Goal: Obtain resource: Obtain resource

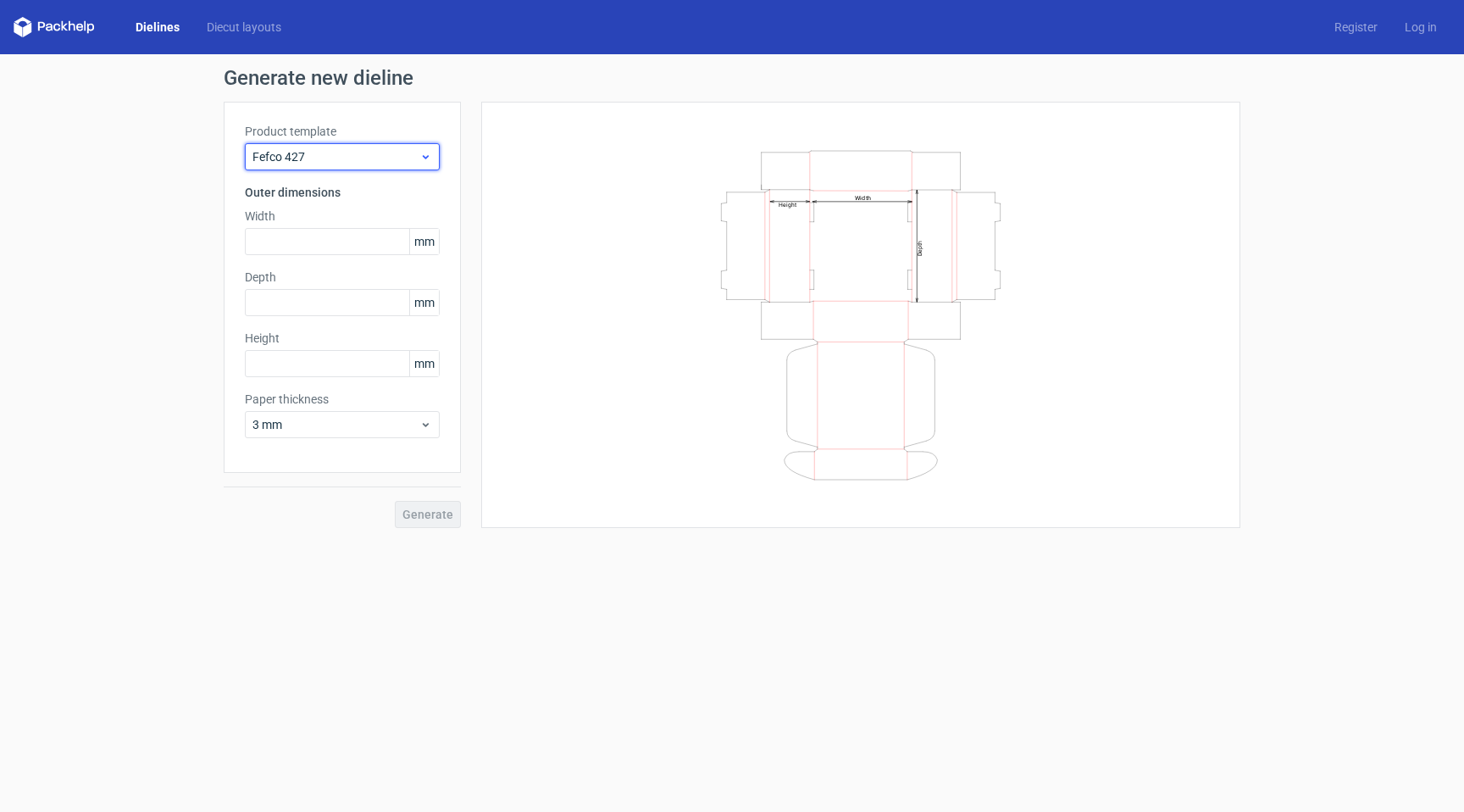
click at [345, 166] on div "Fefco 427" at bounding box center [343, 156] width 195 height 27
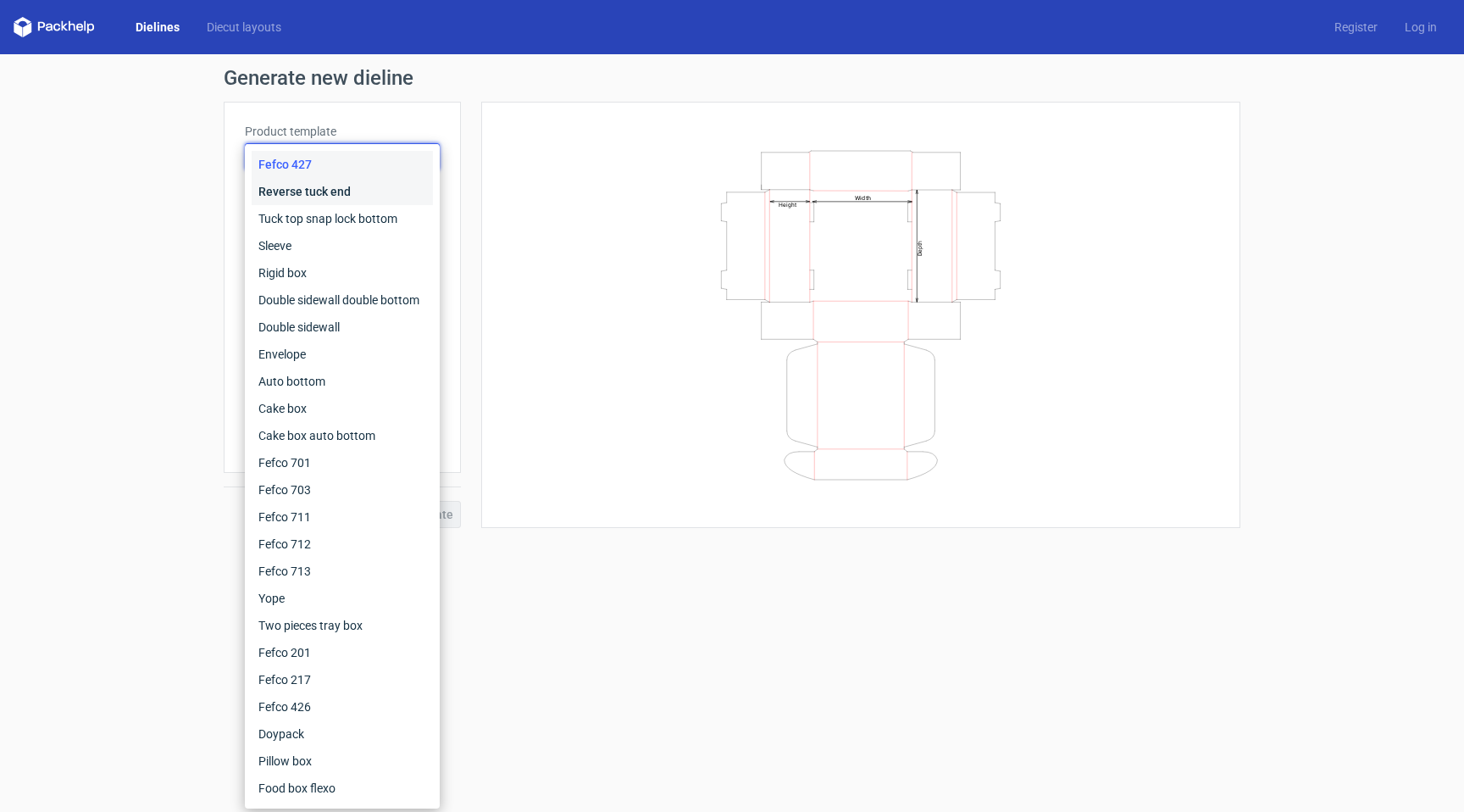
click at [397, 198] on div "Reverse tuck end" at bounding box center [343, 191] width 181 height 27
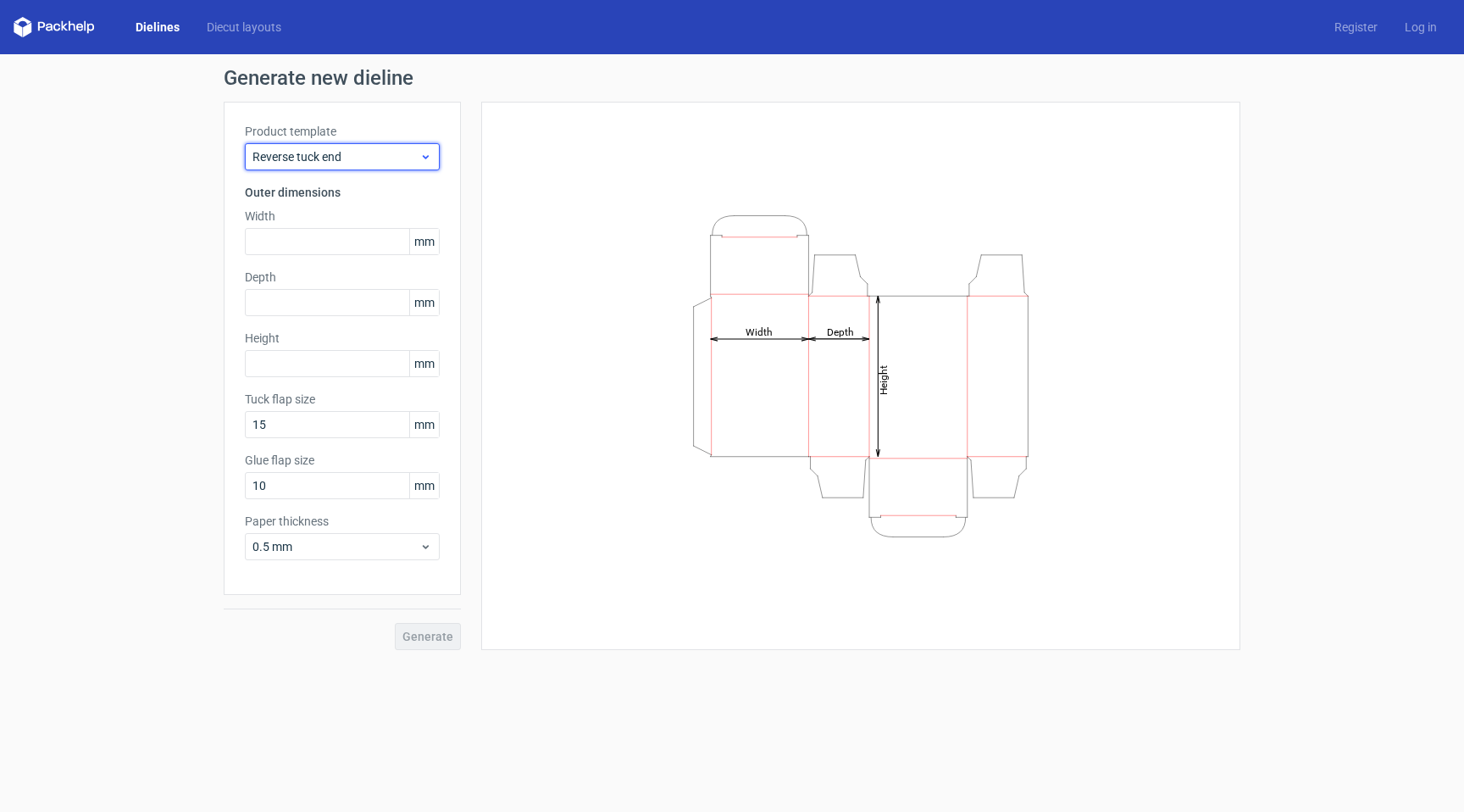
click at [373, 152] on span "Reverse tuck end" at bounding box center [335, 156] width 166 height 17
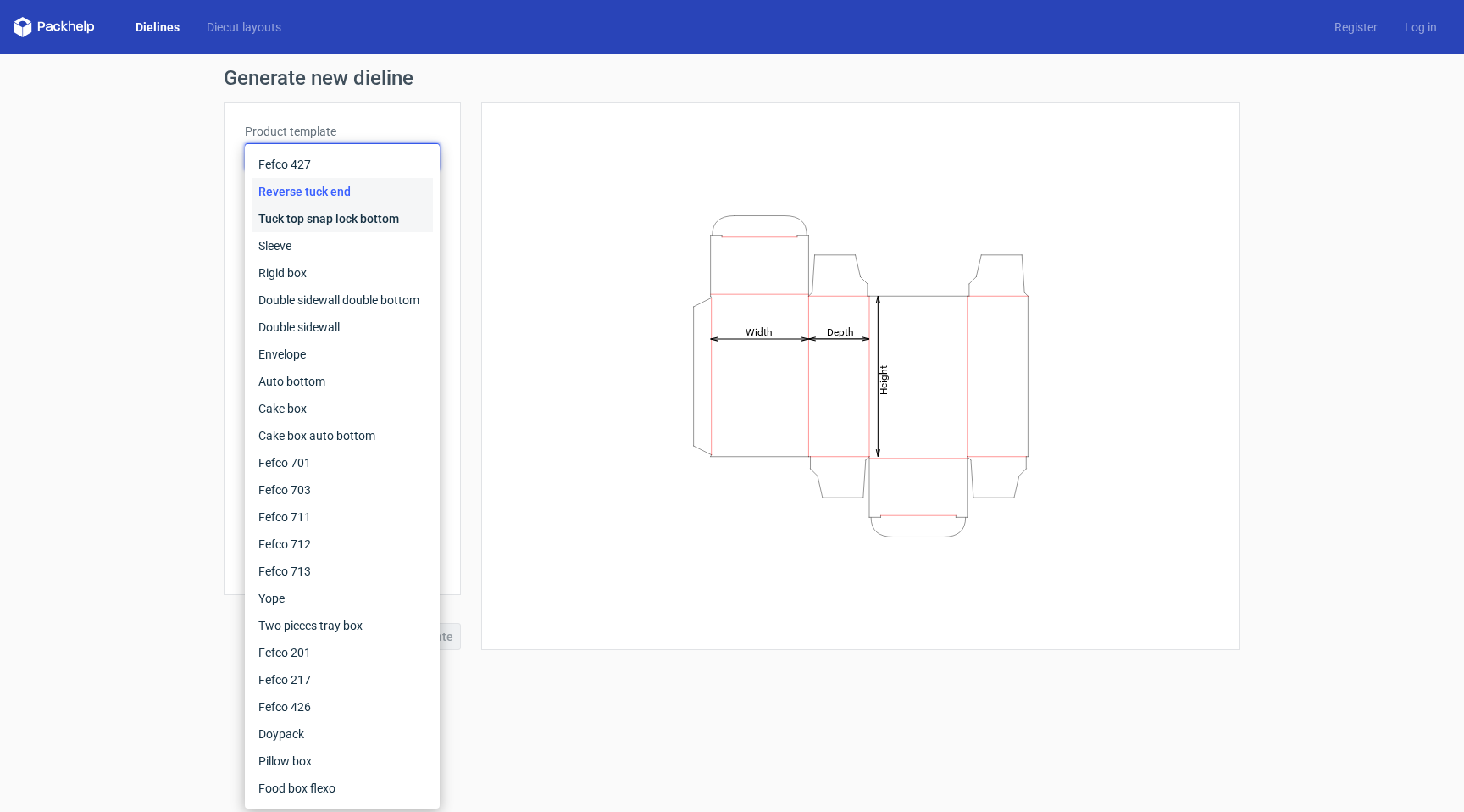
click at [357, 218] on div "Tuck top snap lock bottom" at bounding box center [343, 218] width 181 height 27
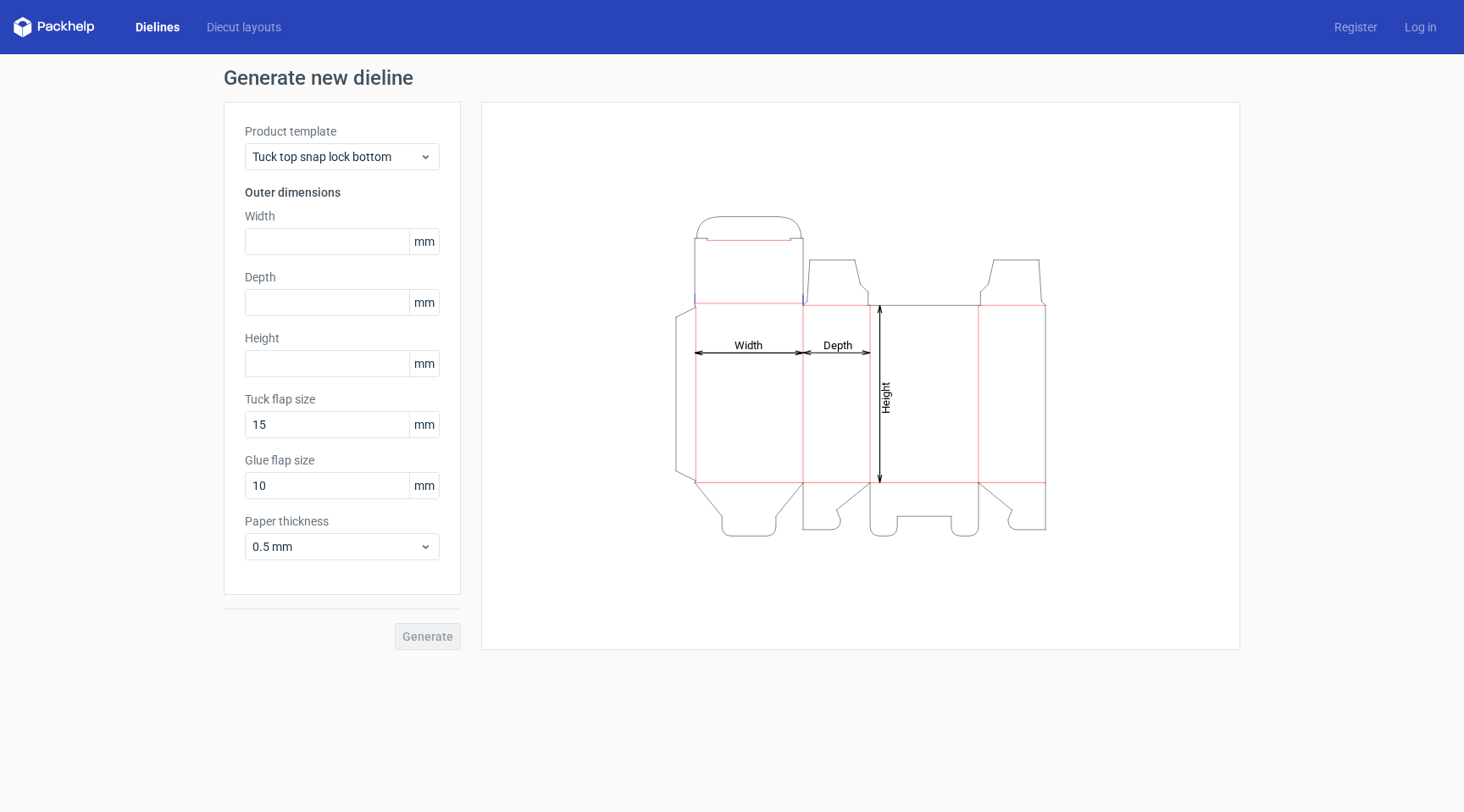
click at [389, 171] on div "Product template Tuck top snap lock bottom Outer dimensions Width mm Depth mm H…" at bounding box center [342, 348] width 237 height 493
click at [393, 161] on span "Tuck top snap lock bottom" at bounding box center [335, 156] width 166 height 17
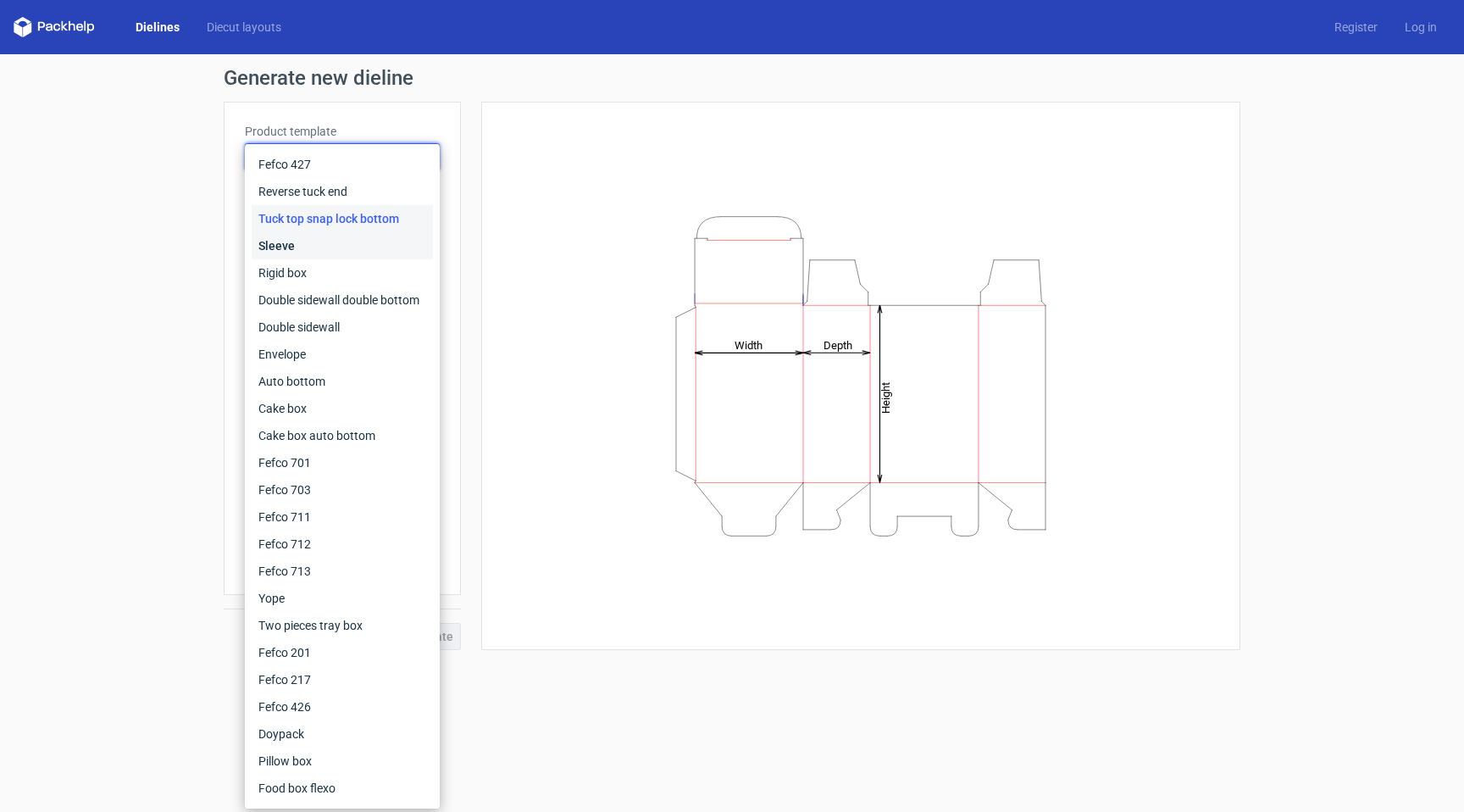
click at [357, 254] on div "Sleeve" at bounding box center [343, 245] width 181 height 27
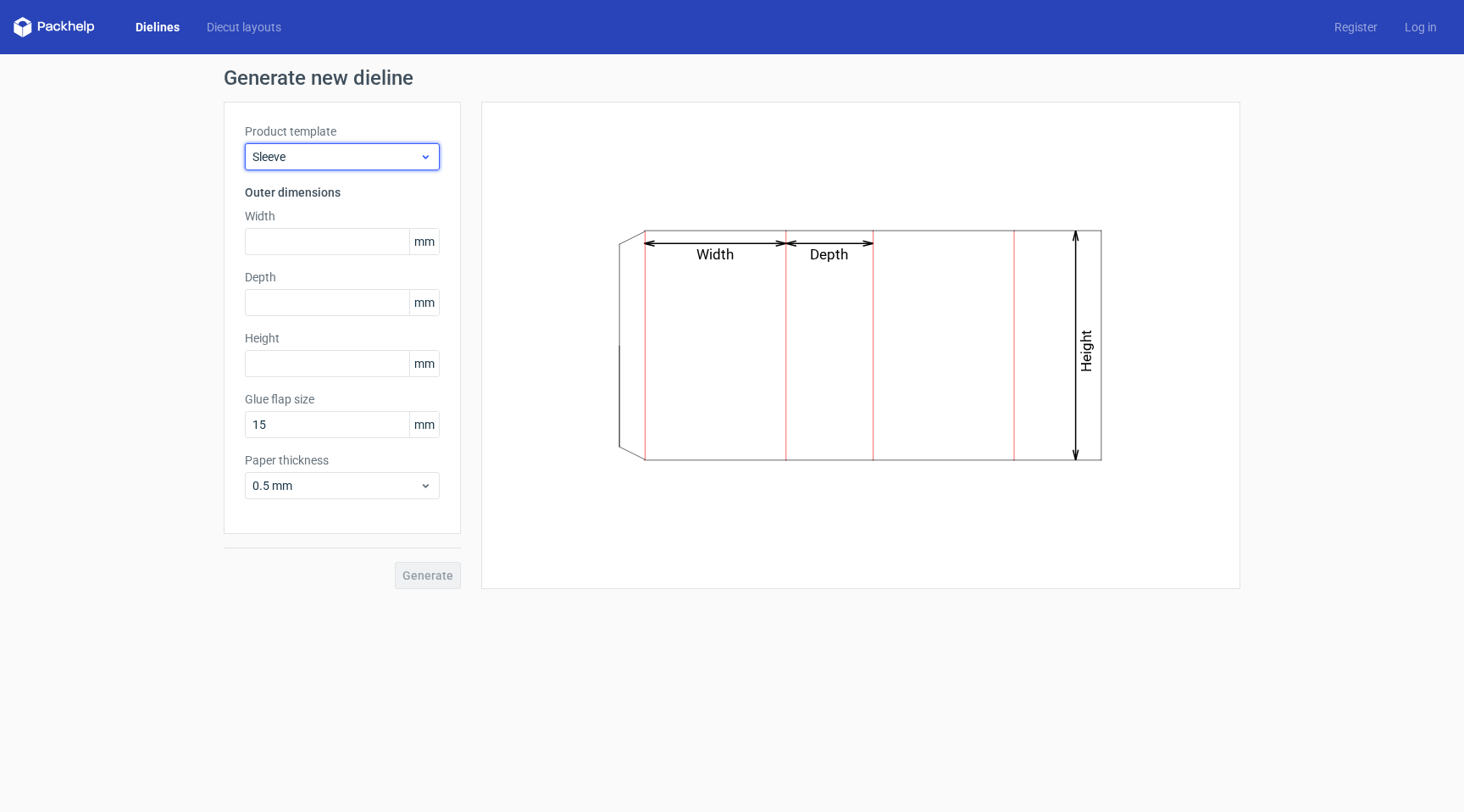
click at [395, 156] on span "Sleeve" at bounding box center [335, 156] width 166 height 17
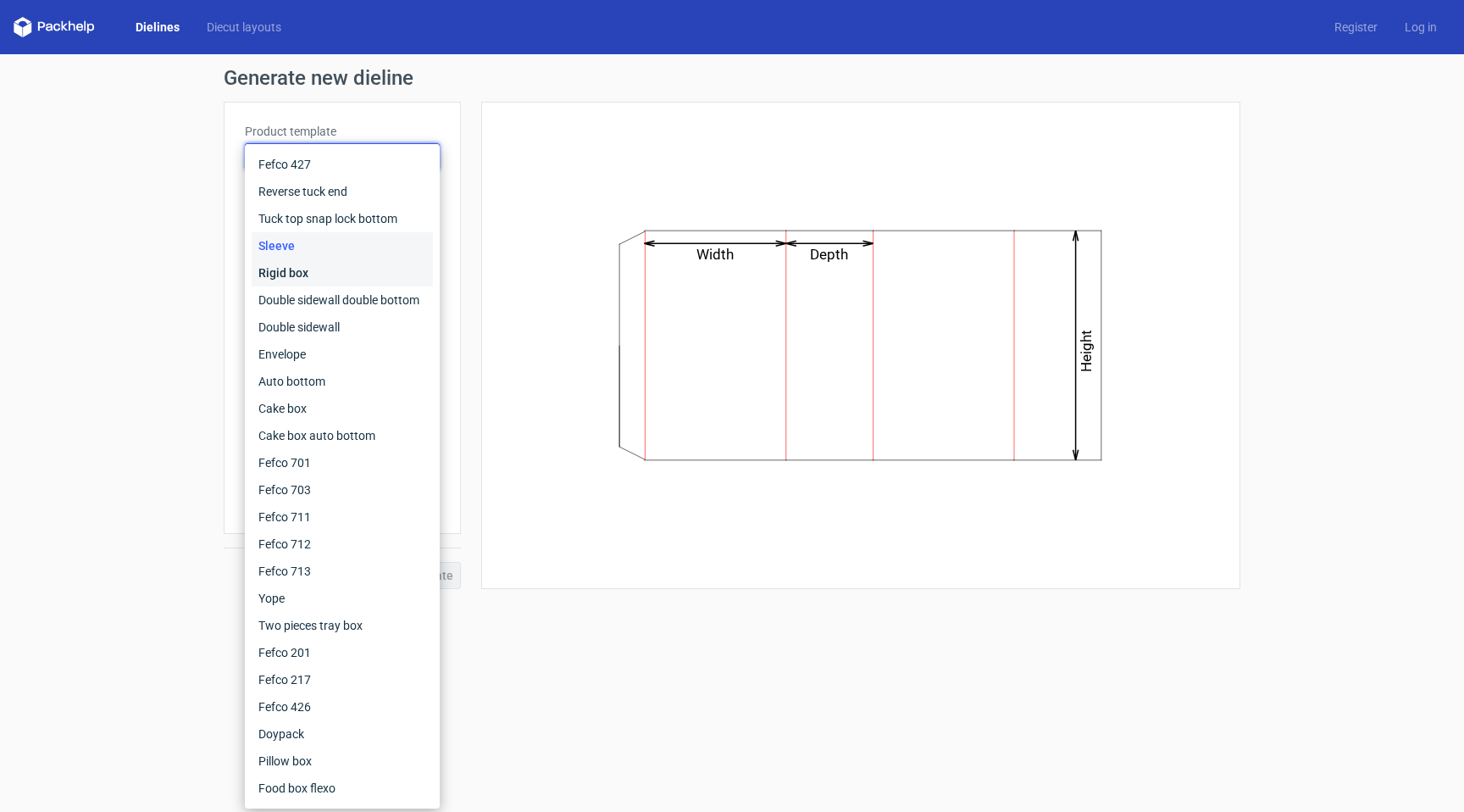
click at [348, 280] on div "Rigid box" at bounding box center [343, 272] width 181 height 27
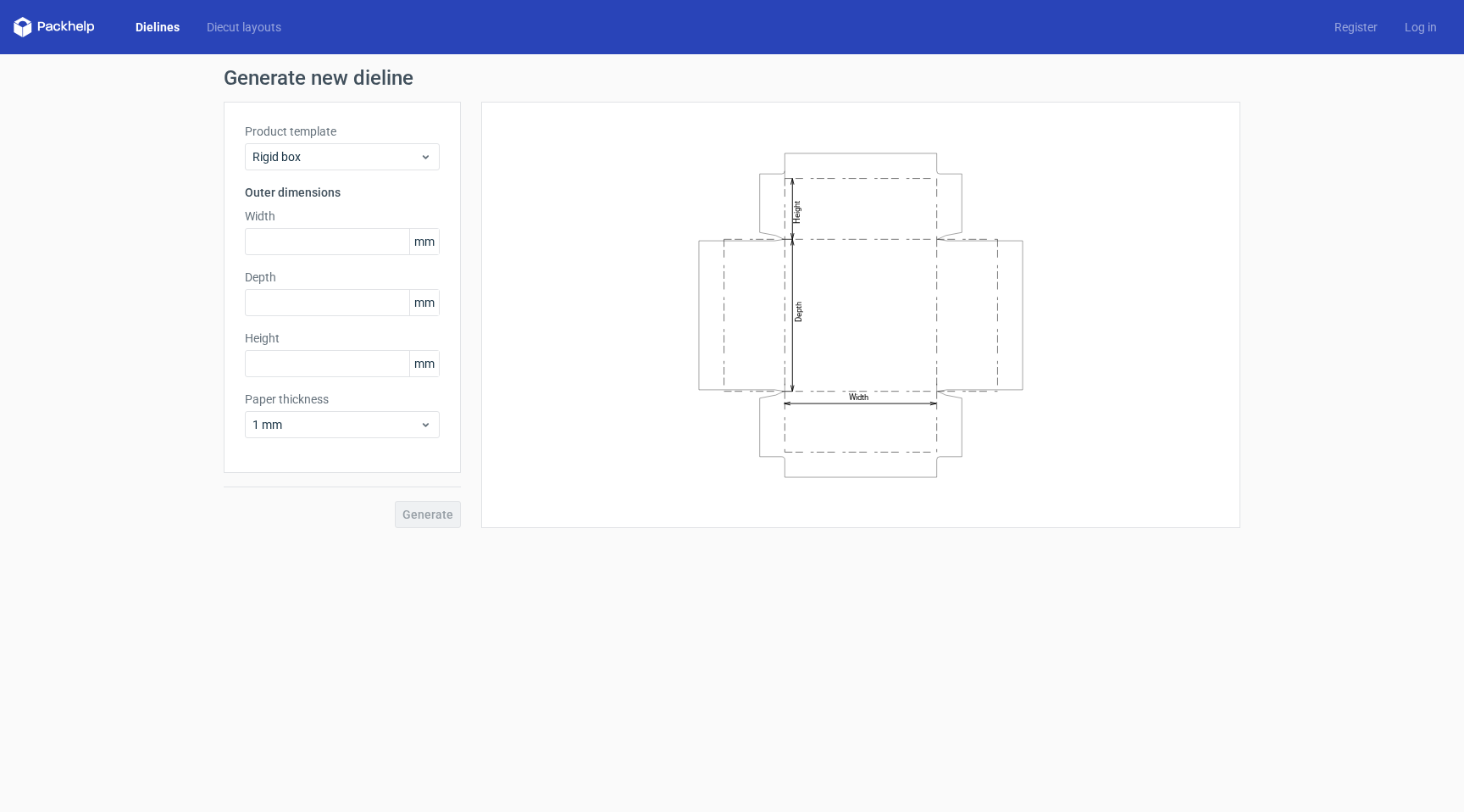
click at [430, 360] on span "mm" at bounding box center [425, 364] width 30 height 26
click at [338, 234] on input "text" at bounding box center [343, 241] width 195 height 27
type input "312"
click at [305, 291] on input "312" at bounding box center [343, 302] width 195 height 27
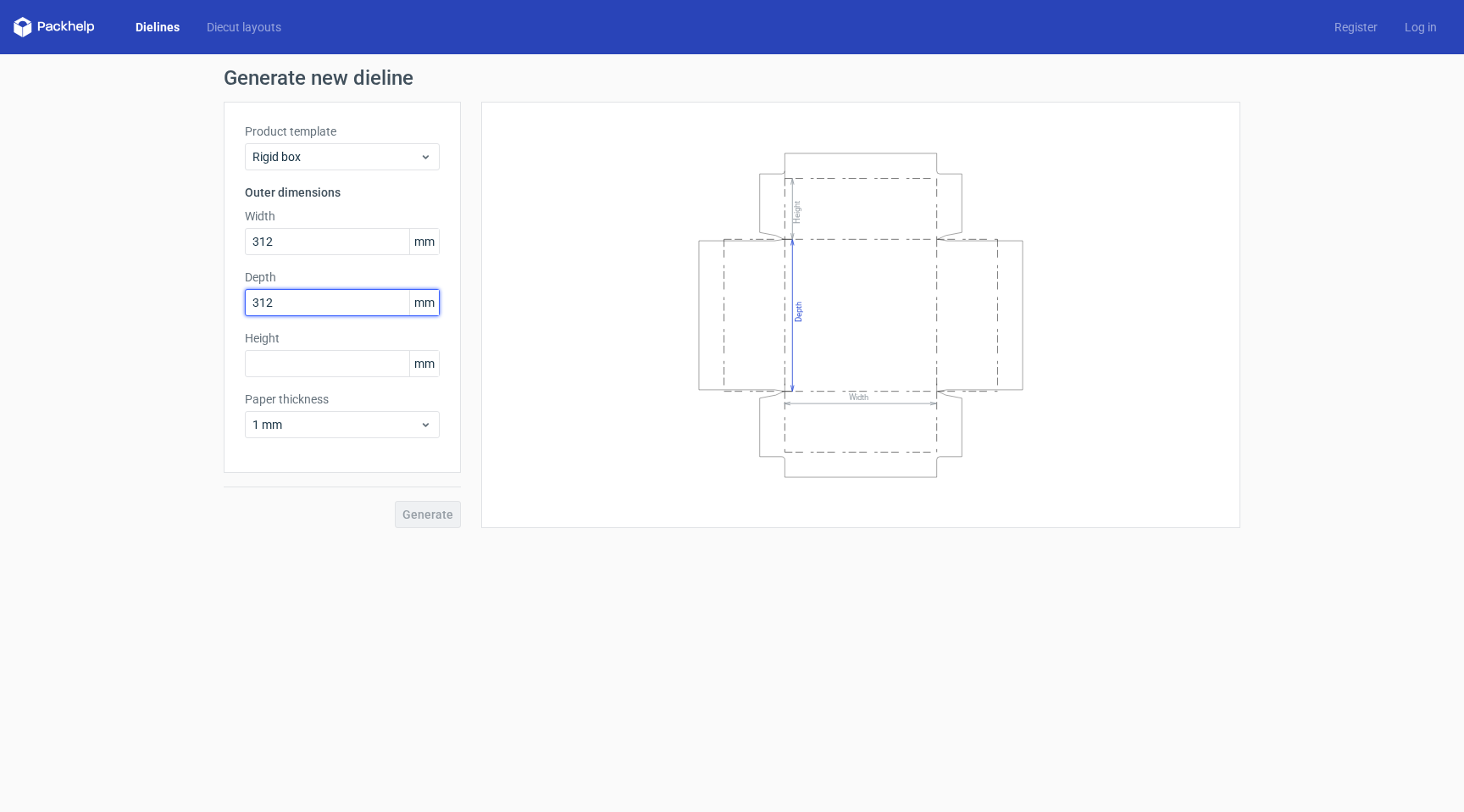
click at [305, 291] on input "312" at bounding box center [343, 302] width 195 height 27
click at [303, 366] on input "text" at bounding box center [343, 363] width 195 height 27
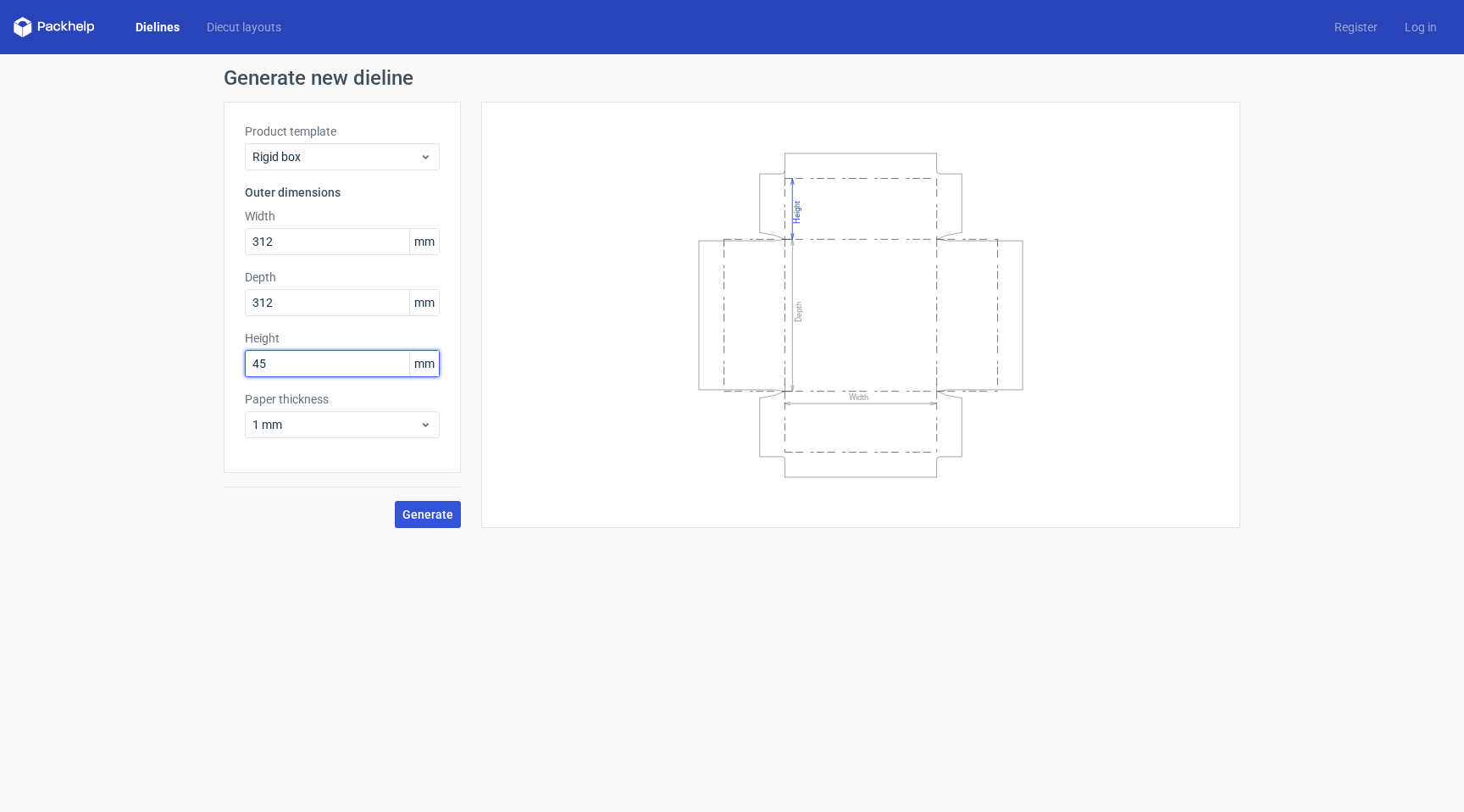
type input "45"
click at [426, 508] on span "Generate" at bounding box center [428, 514] width 51 height 12
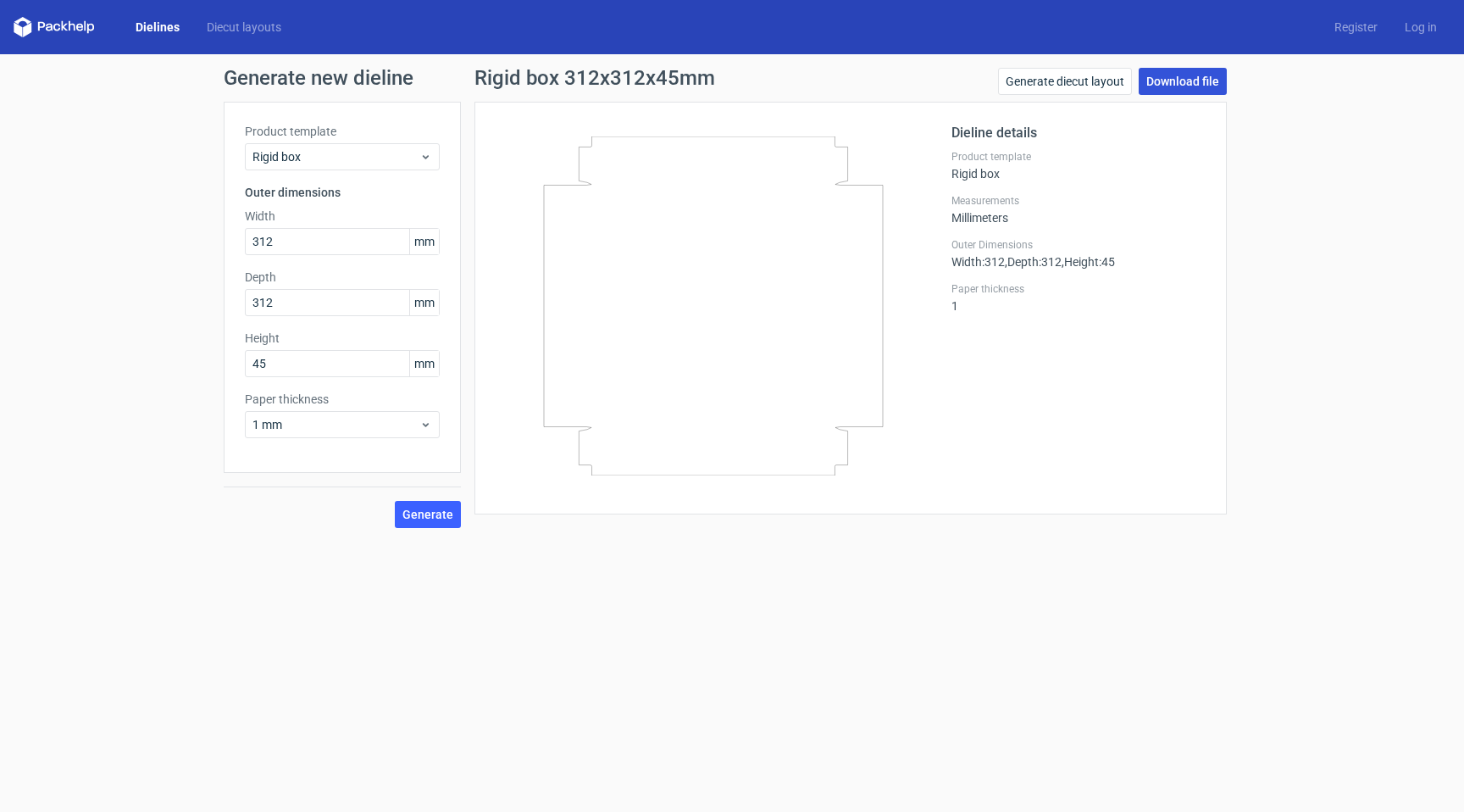
click at [1157, 81] on link "Download file" at bounding box center [1183, 81] width 88 height 27
click at [294, 244] on input "312" at bounding box center [343, 241] width 195 height 27
click at [294, 243] on input "312" at bounding box center [343, 241] width 195 height 27
type input "156"
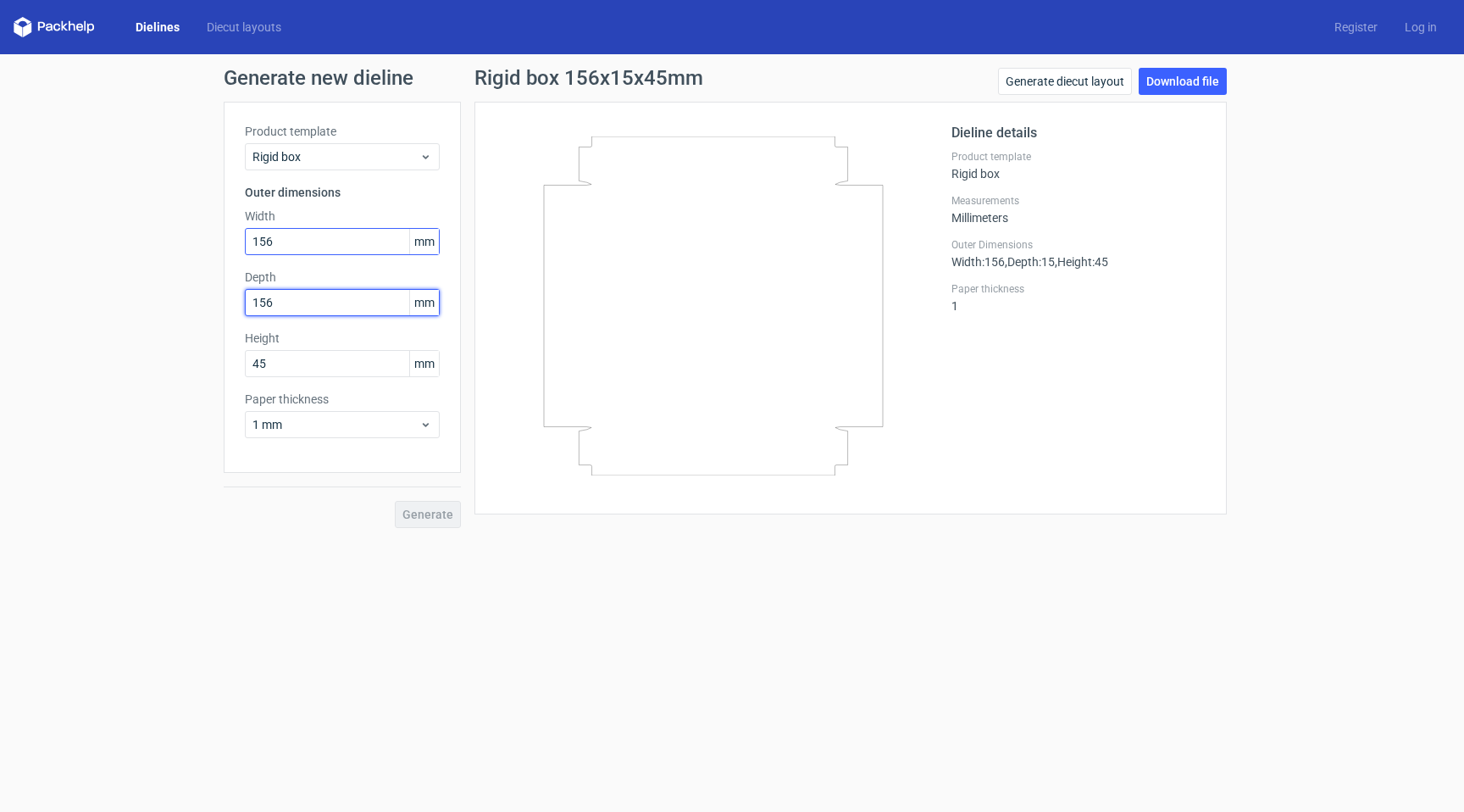
type input "156"
click at [445, 512] on div "Generate" at bounding box center [342, 499] width 237 height 55
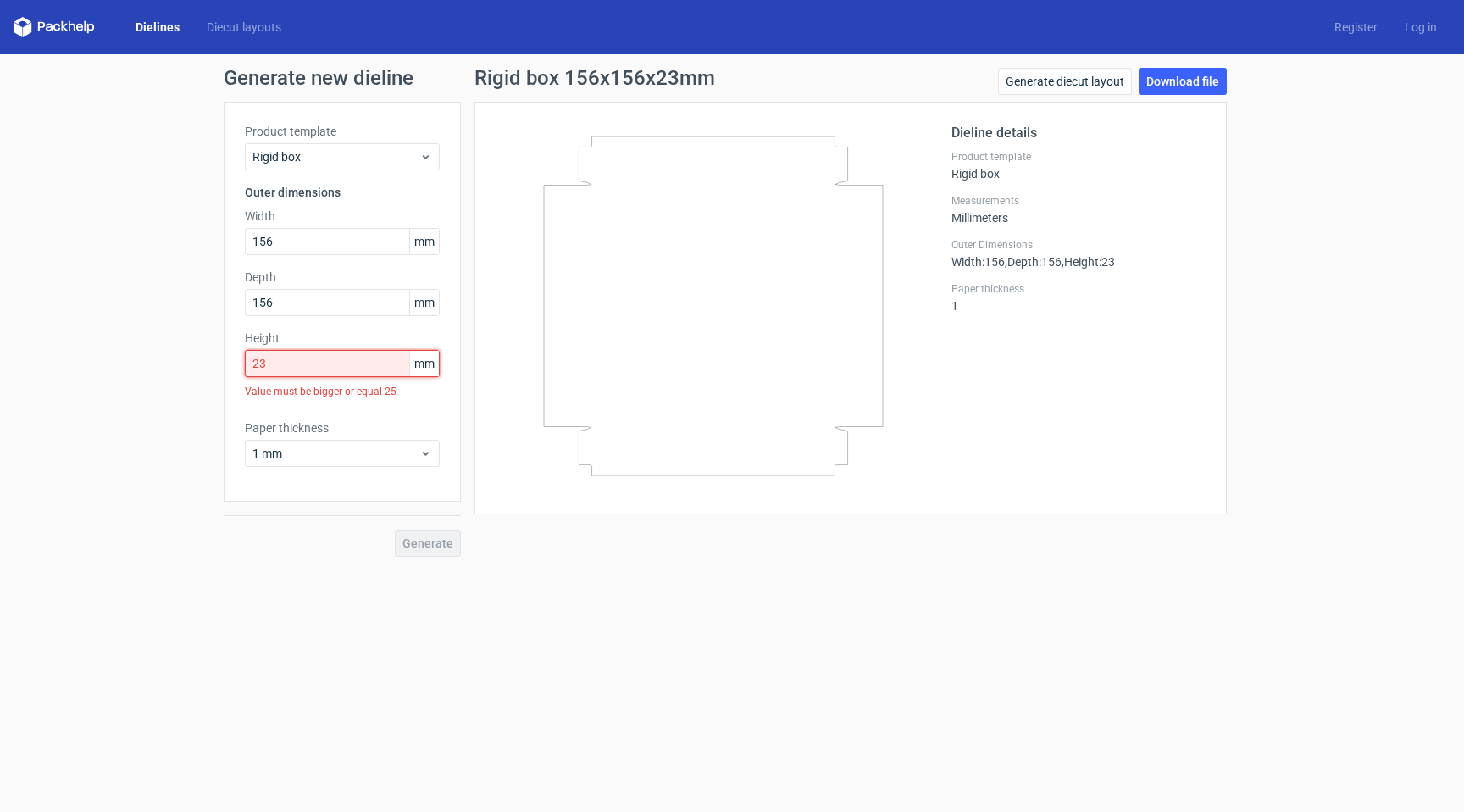
click at [377, 358] on input "23" at bounding box center [343, 363] width 195 height 27
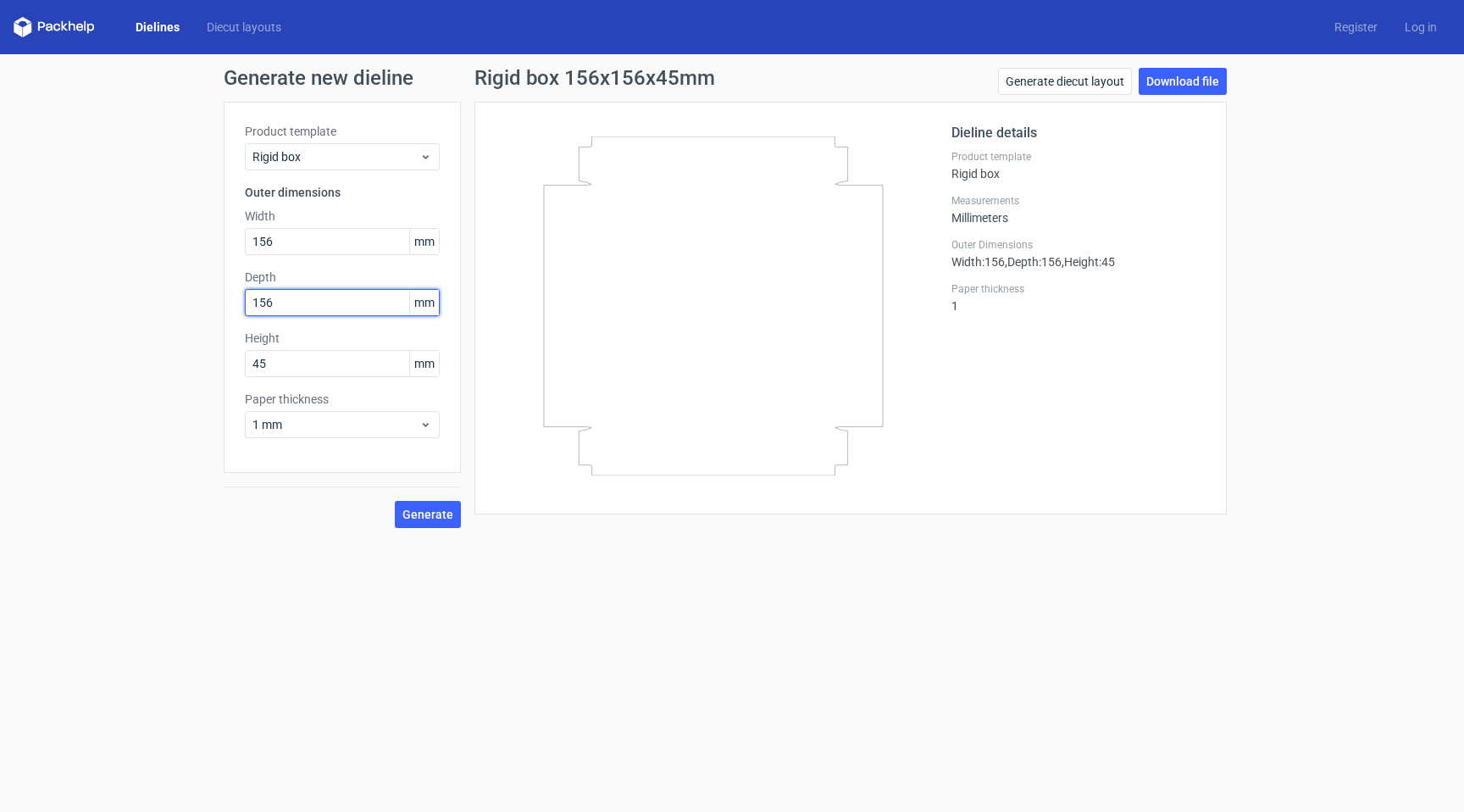
click at [291, 307] on input "156" at bounding box center [343, 302] width 195 height 27
click at [308, 354] on input "45" at bounding box center [343, 363] width 195 height 27
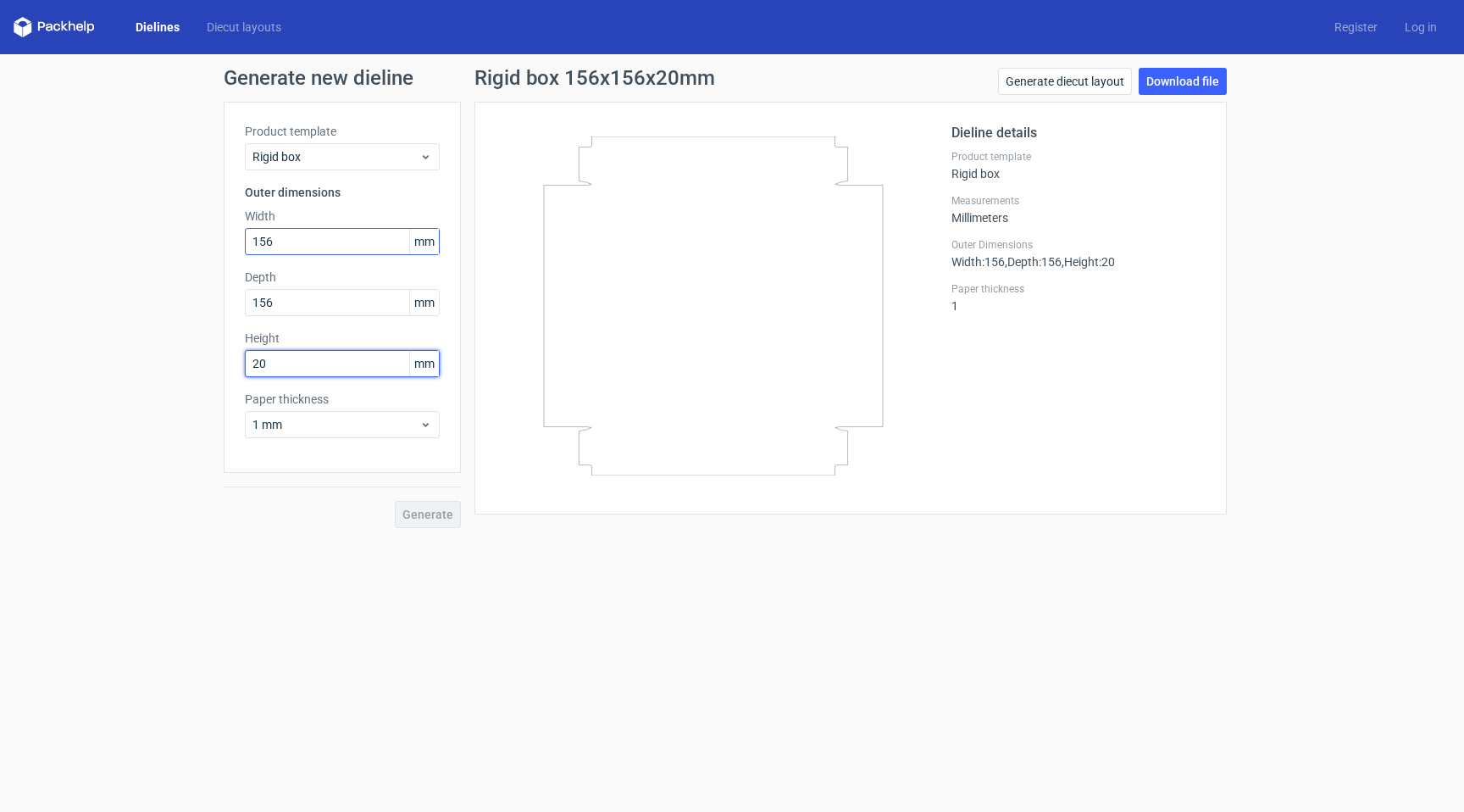
type input "20"
click at [280, 242] on input "156" at bounding box center [343, 241] width 195 height 27
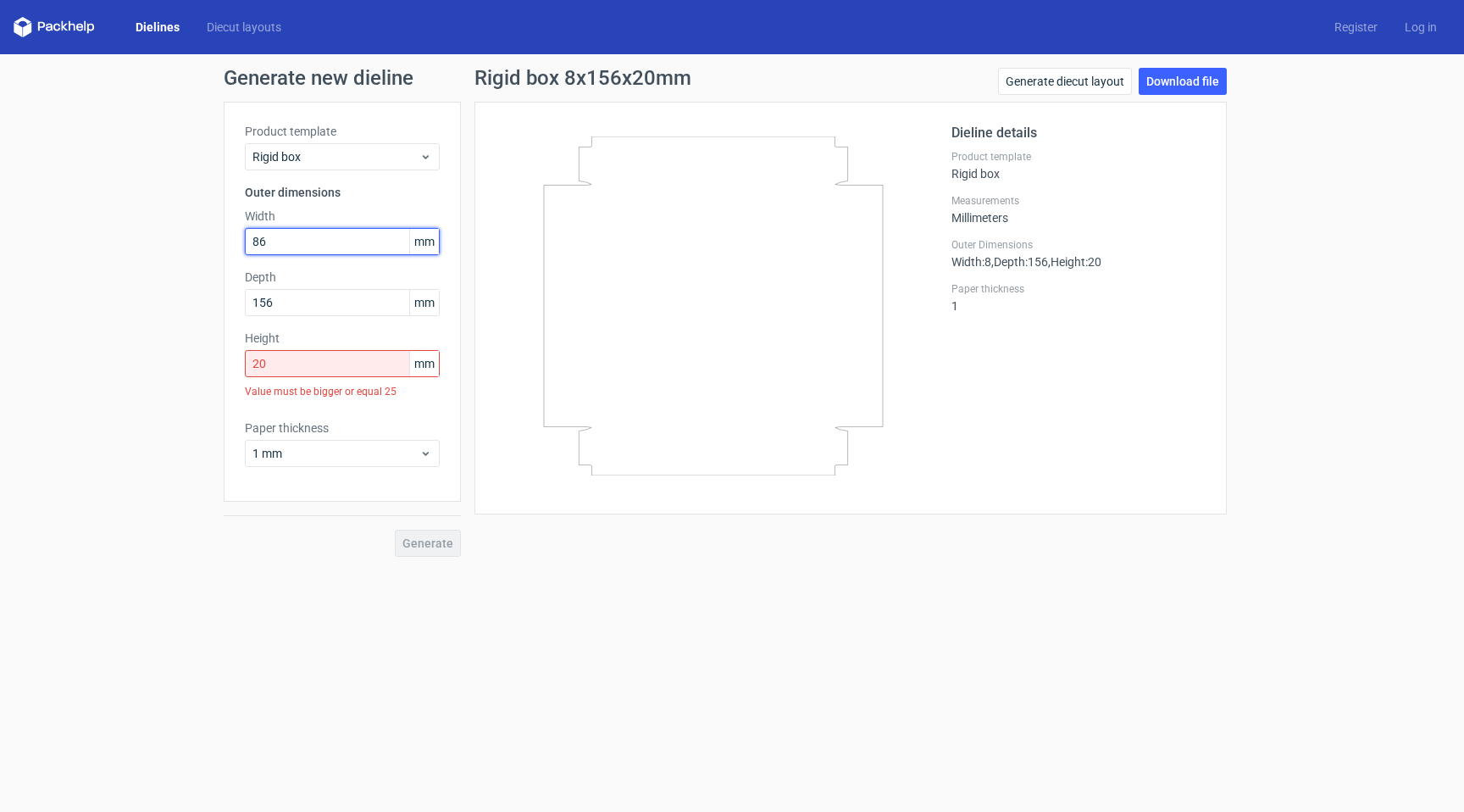
type input "86"
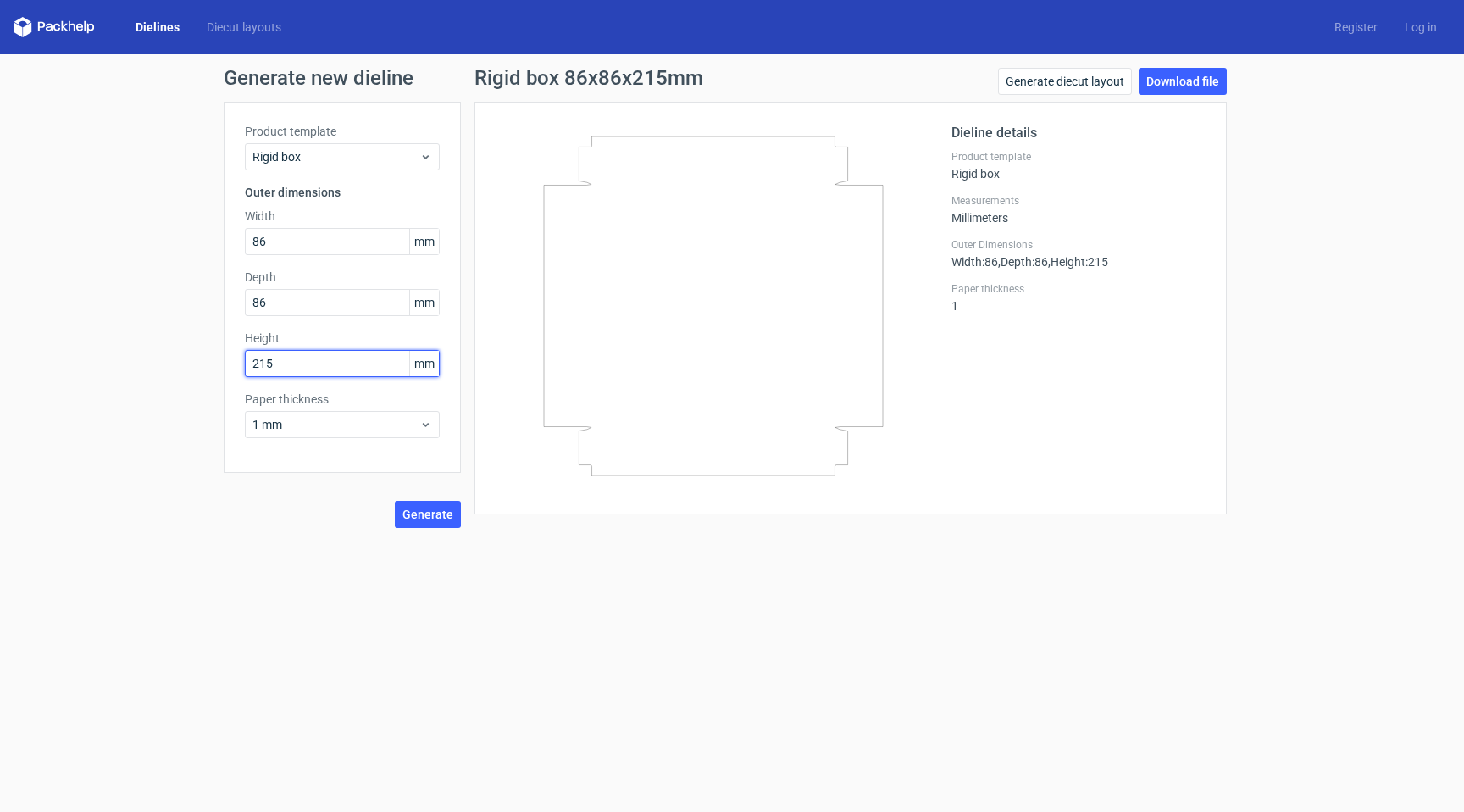
drag, startPoint x: 258, startPoint y: 361, endPoint x: 245, endPoint y: 364, distance: 13.3
click at [245, 364] on input "215" at bounding box center [343, 363] width 195 height 27
type input "25"
click at [439, 508] on span "Generate" at bounding box center [428, 514] width 51 height 12
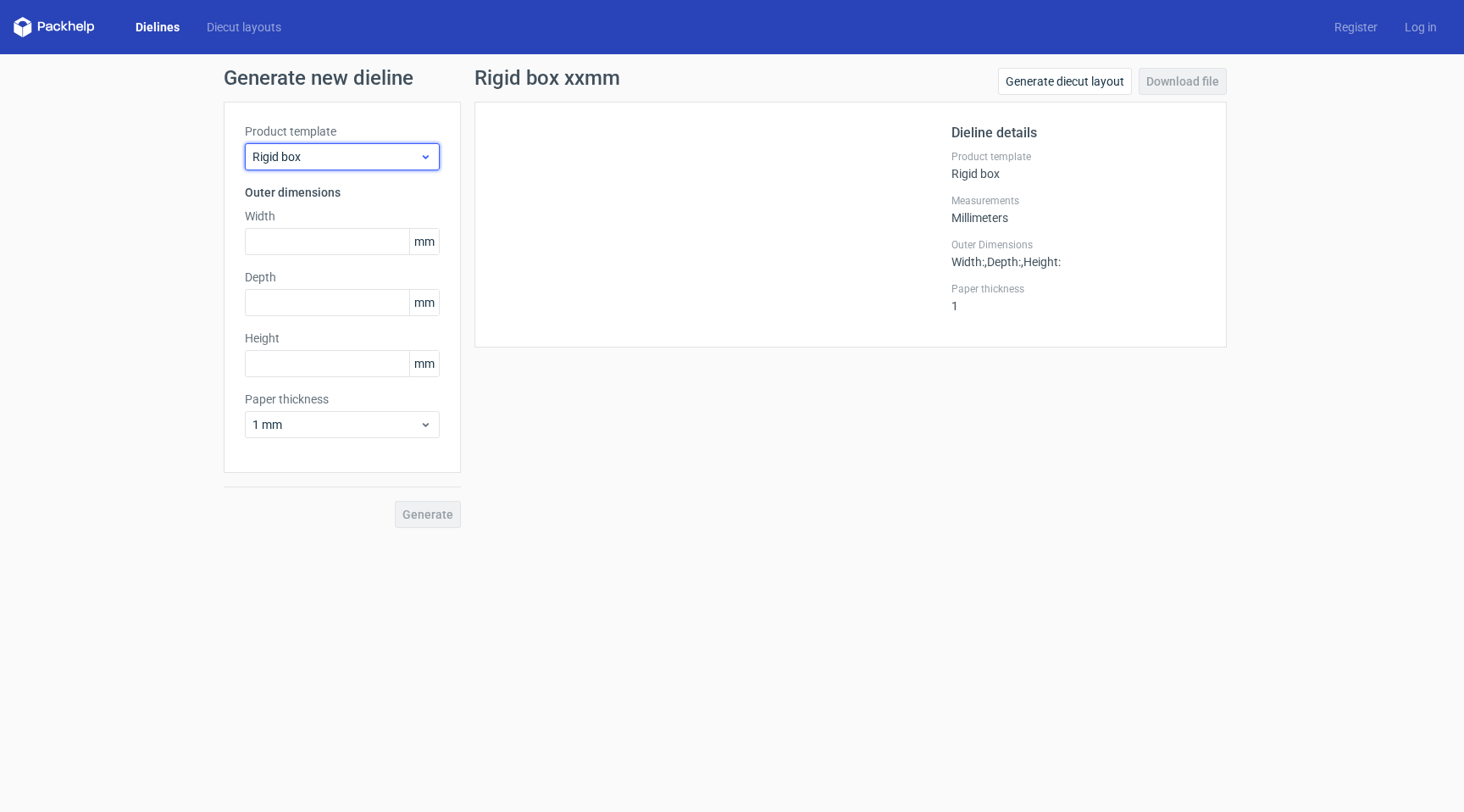
click at [284, 150] on span "Rigid box" at bounding box center [335, 156] width 166 height 17
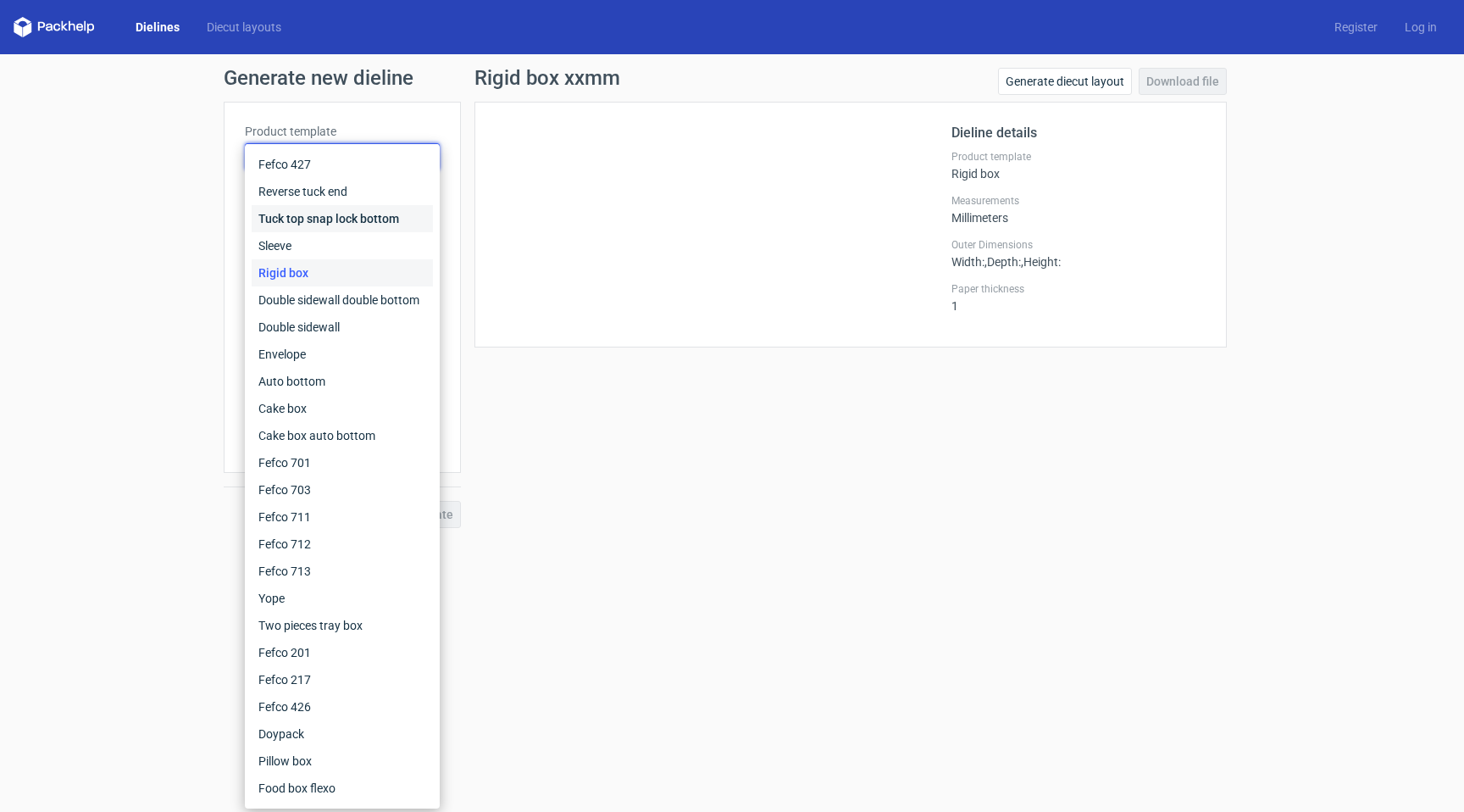
click at [320, 218] on div "Tuck top snap lock bottom" at bounding box center [343, 218] width 181 height 27
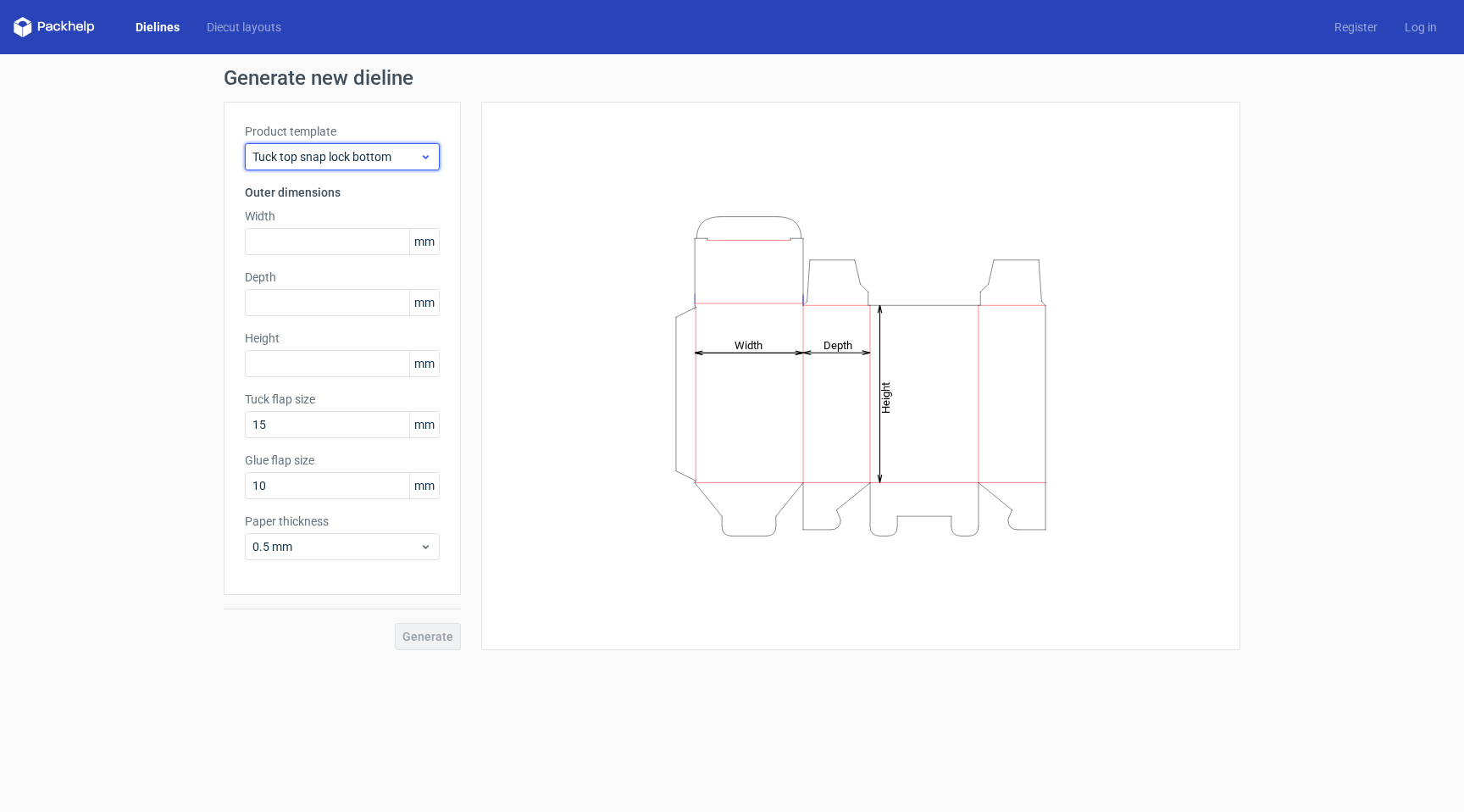
click at [366, 158] on span "Tuck top snap lock bottom" at bounding box center [335, 156] width 166 height 17
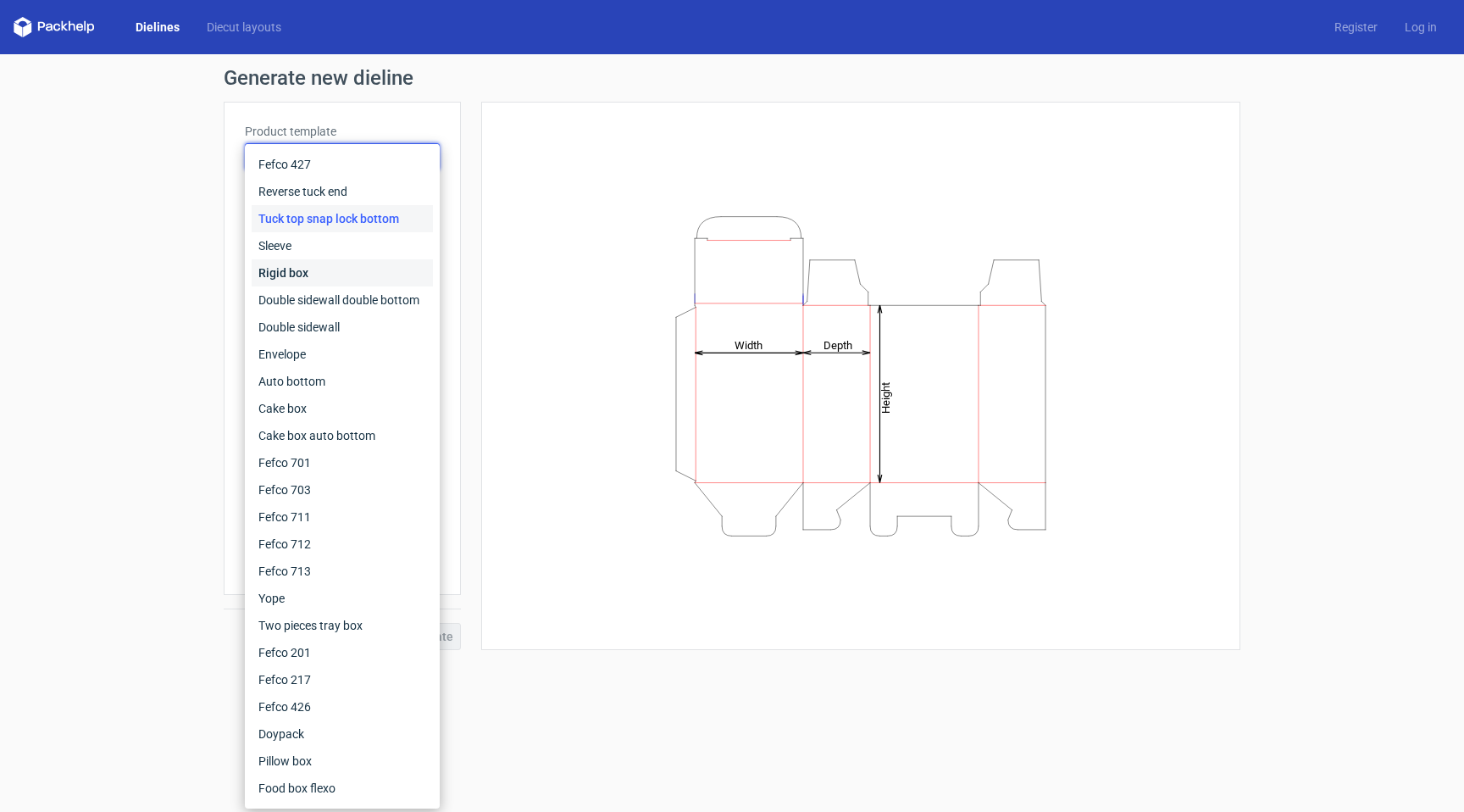
click at [336, 271] on div "Rigid box" at bounding box center [343, 272] width 181 height 27
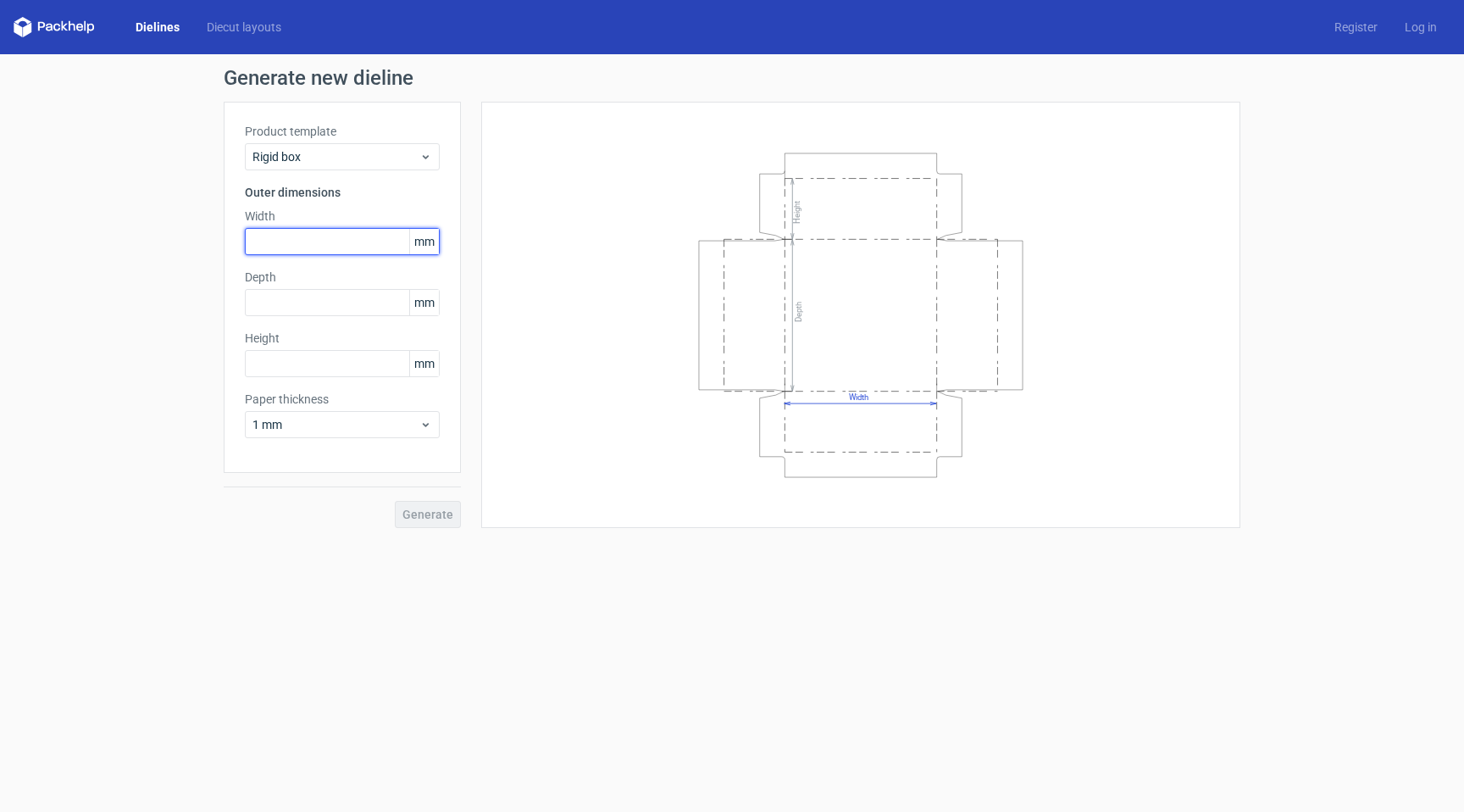
click at [306, 241] on input "text" at bounding box center [343, 241] width 195 height 27
drag, startPoint x: 412, startPoint y: 500, endPoint x: 413, endPoint y: 492, distance: 8.1
click at [412, 500] on div "Generate" at bounding box center [342, 499] width 237 height 55
click at [336, 251] on input "text" at bounding box center [343, 241] width 195 height 27
type input "100"
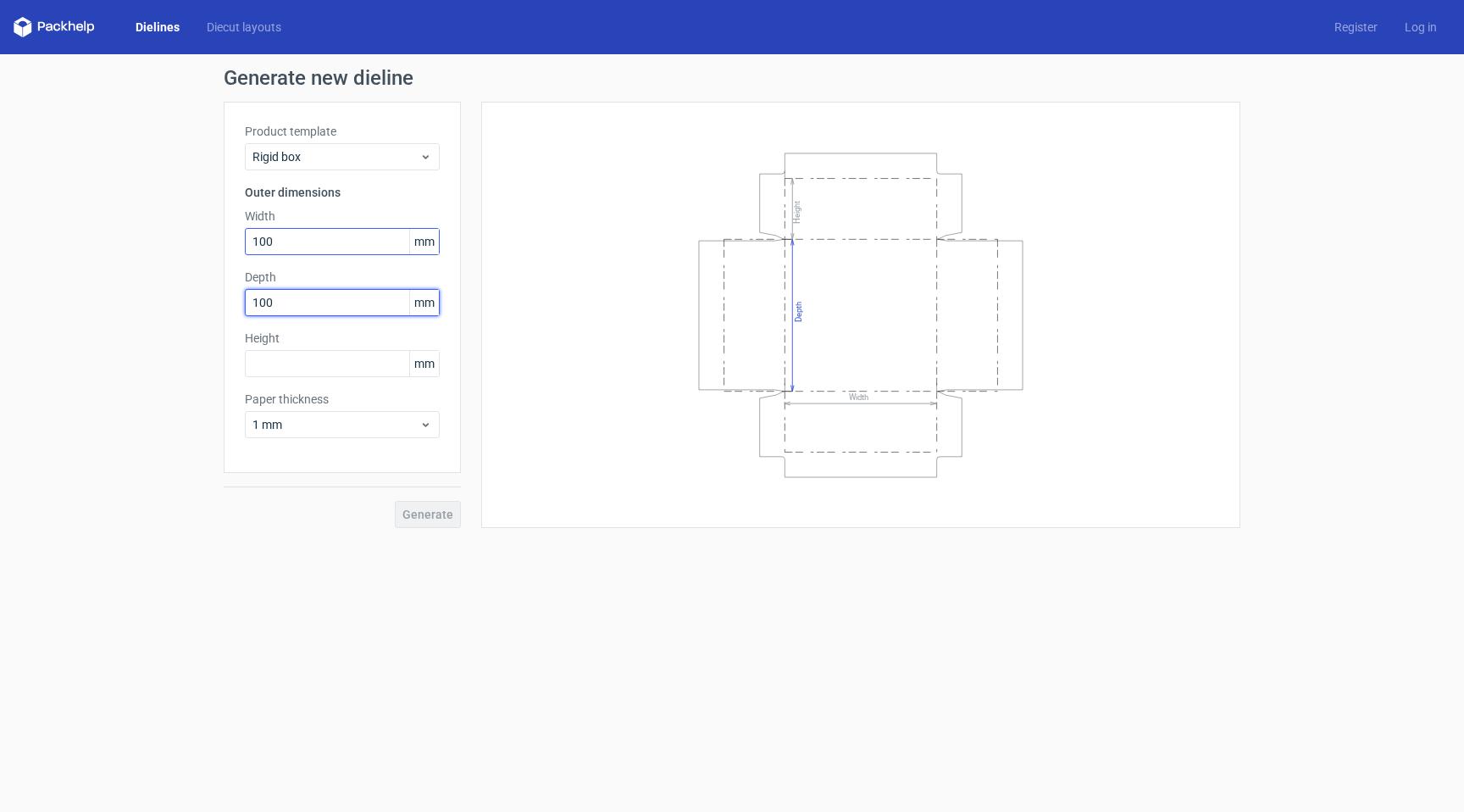
type input "100"
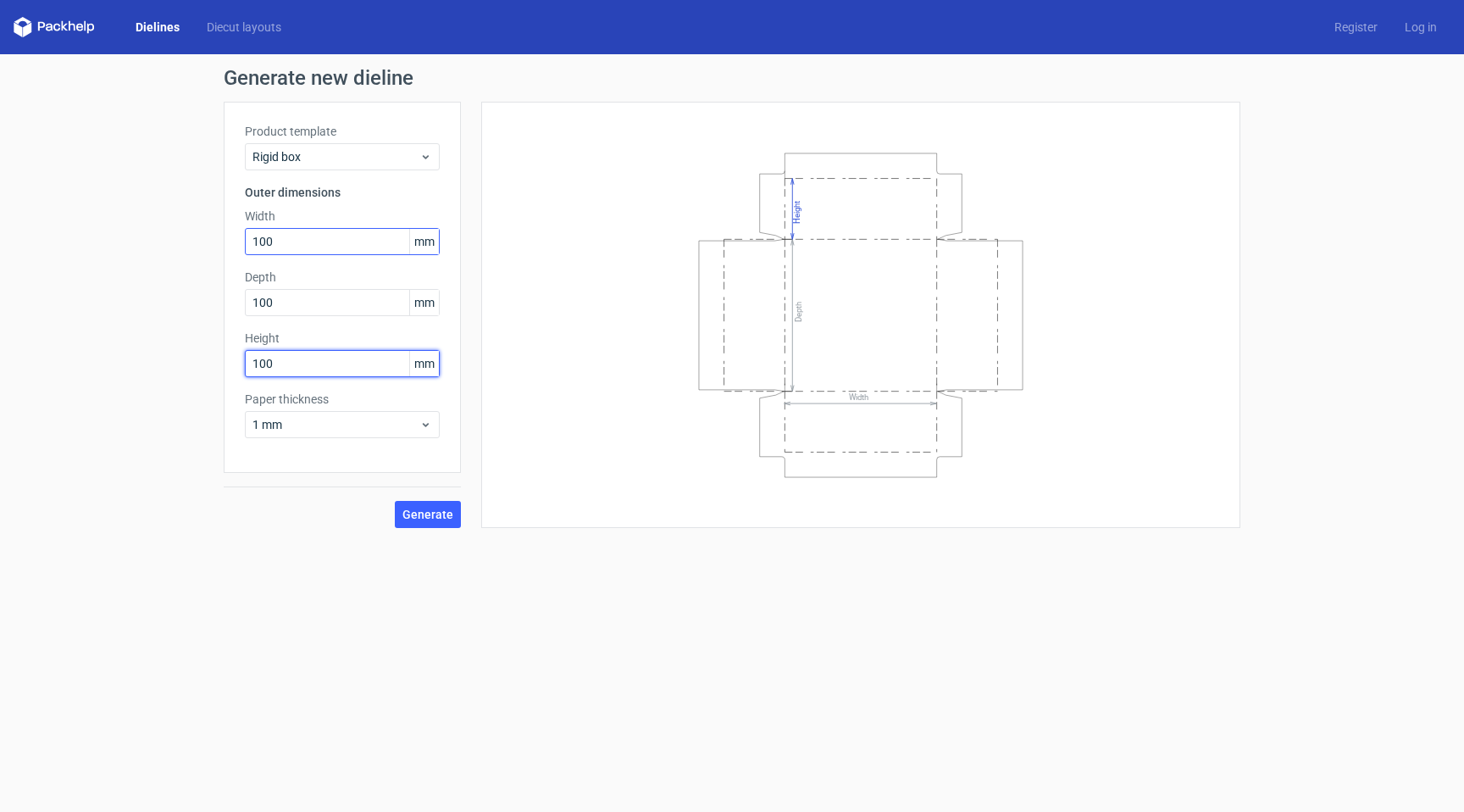
type input "100"
click at [425, 524] on button "Generate" at bounding box center [428, 513] width 66 height 27
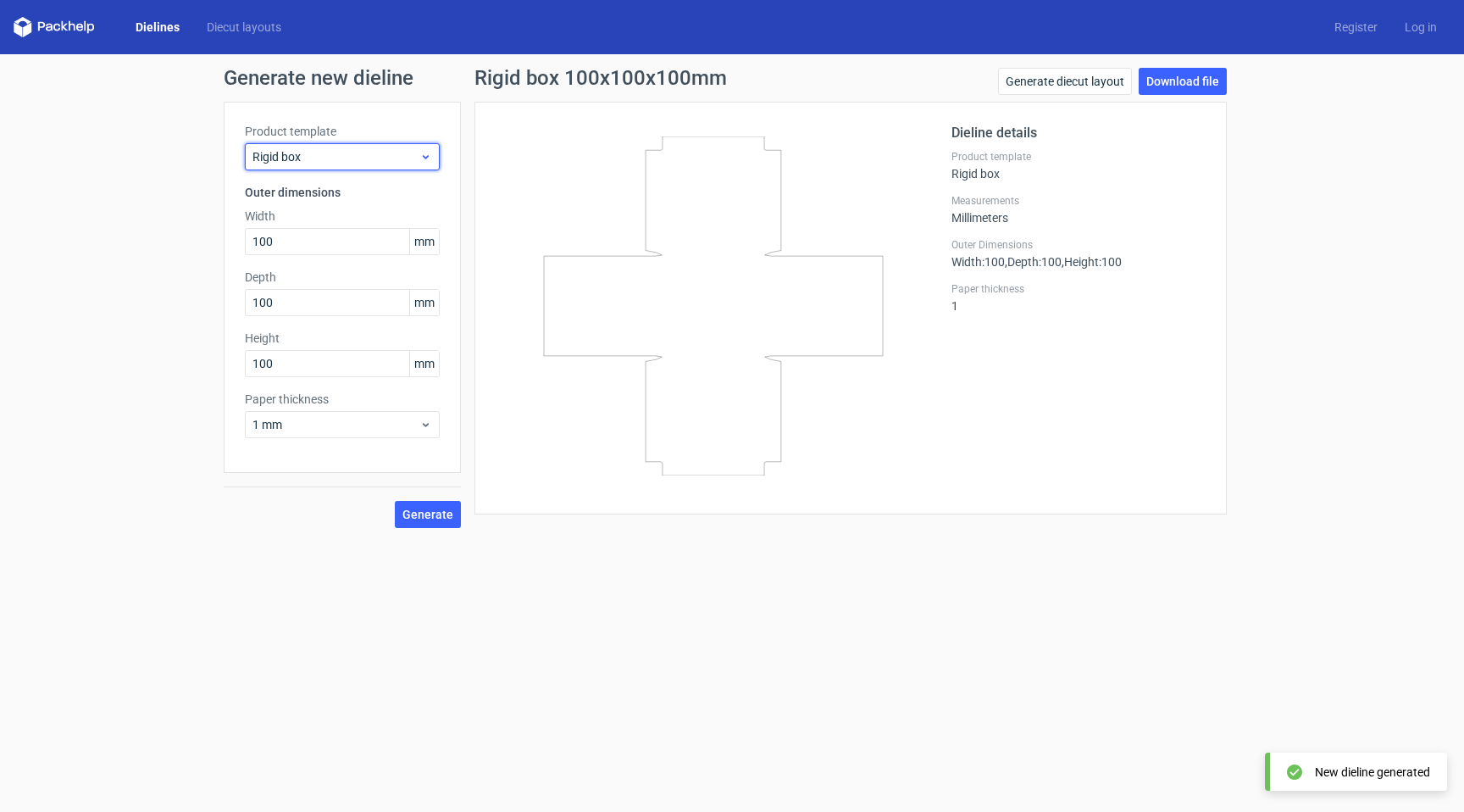
click at [405, 152] on span "Rigid box" at bounding box center [335, 156] width 166 height 17
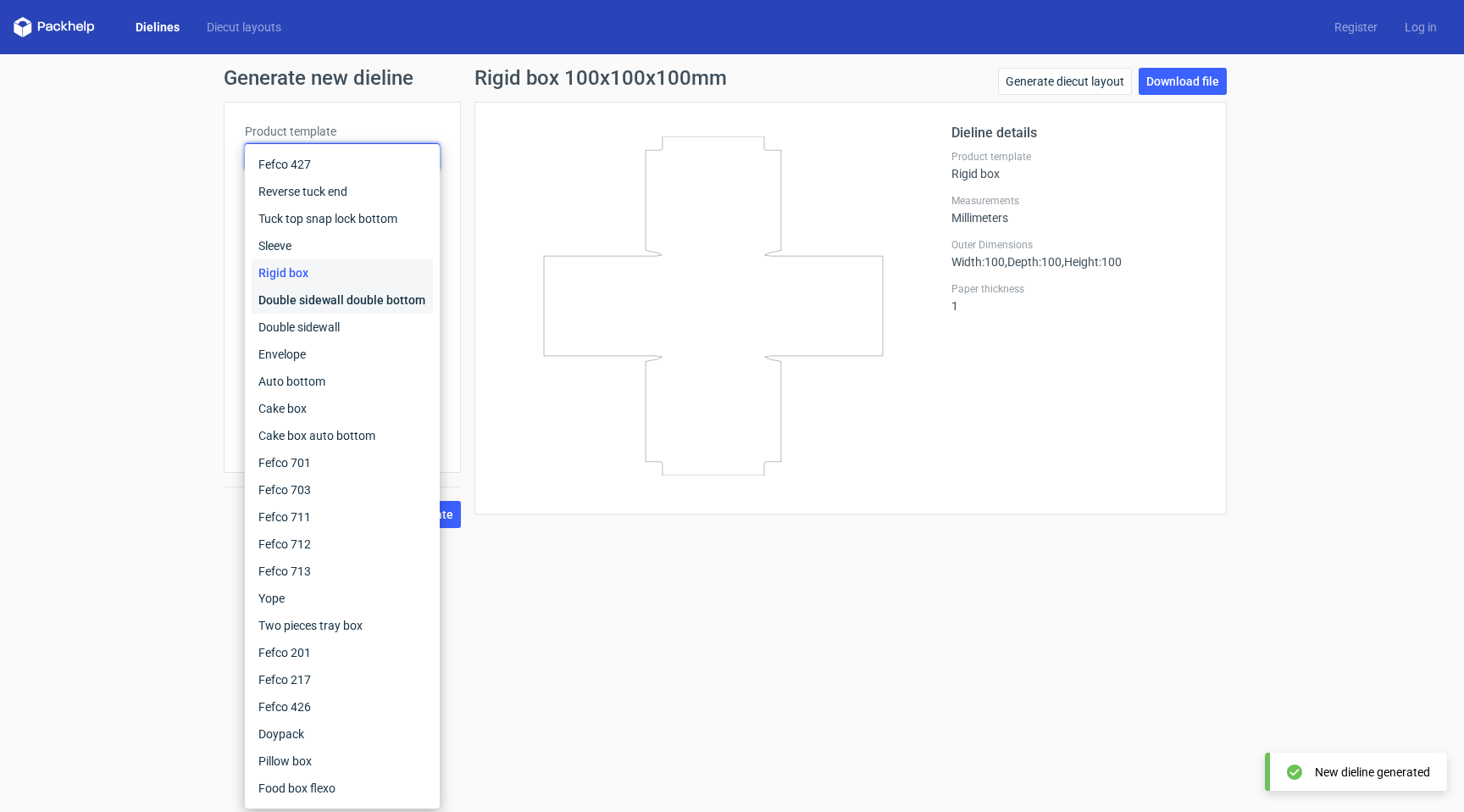
click at [384, 299] on div "Double sidewall double bottom" at bounding box center [343, 299] width 181 height 27
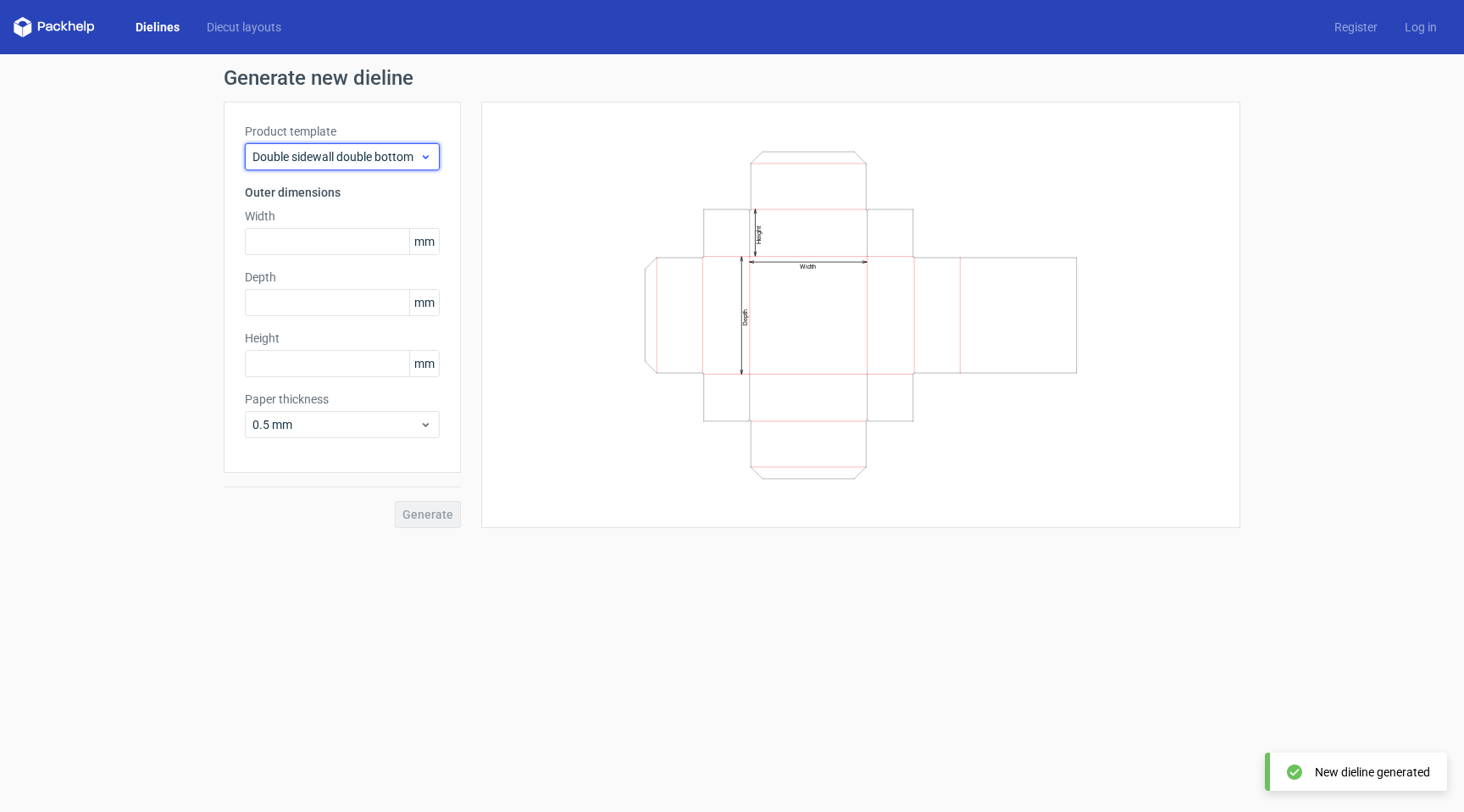
click at [398, 155] on span "Double sidewall double bottom" at bounding box center [335, 156] width 166 height 17
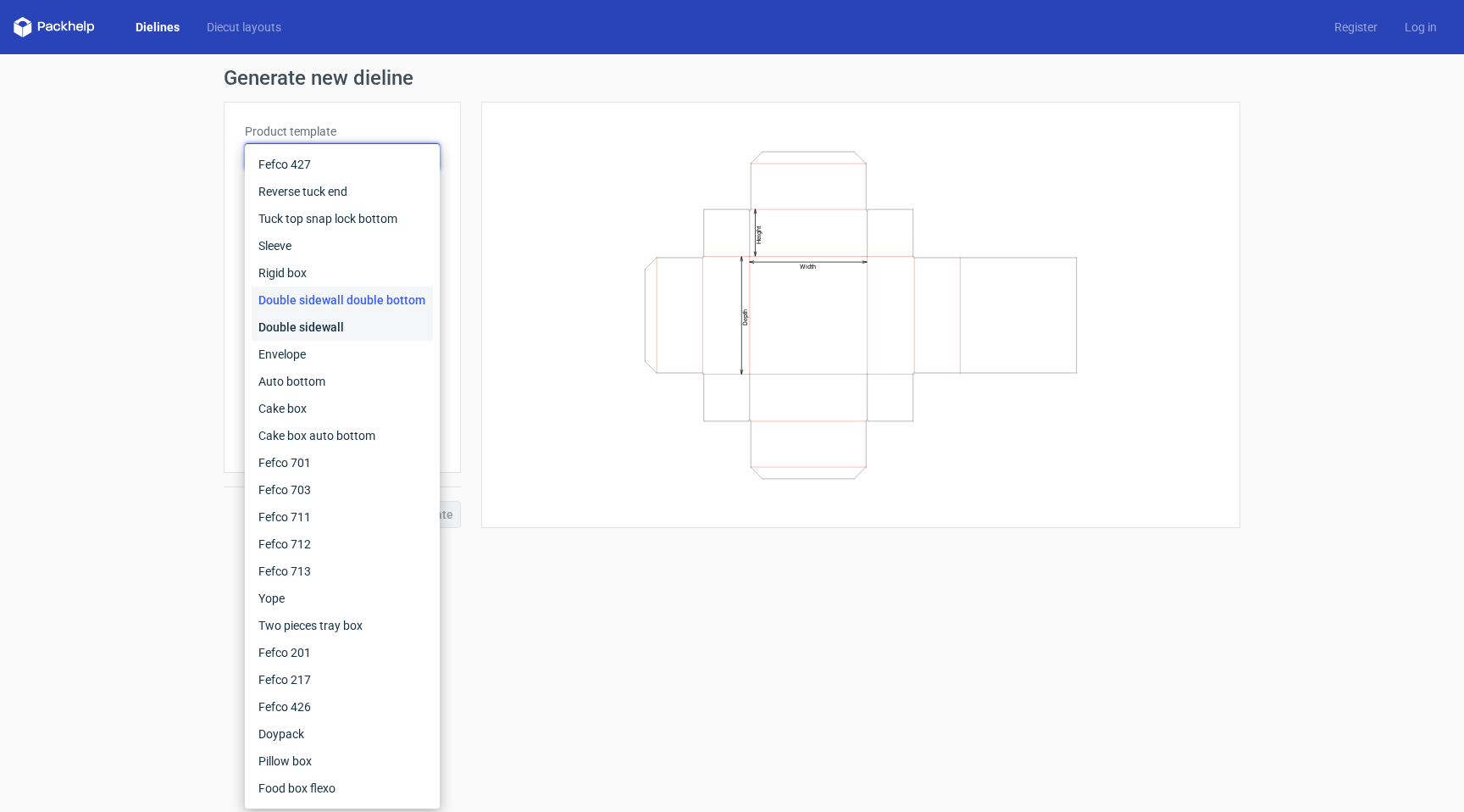
click at [403, 334] on div "Double sidewall" at bounding box center [343, 327] width 181 height 27
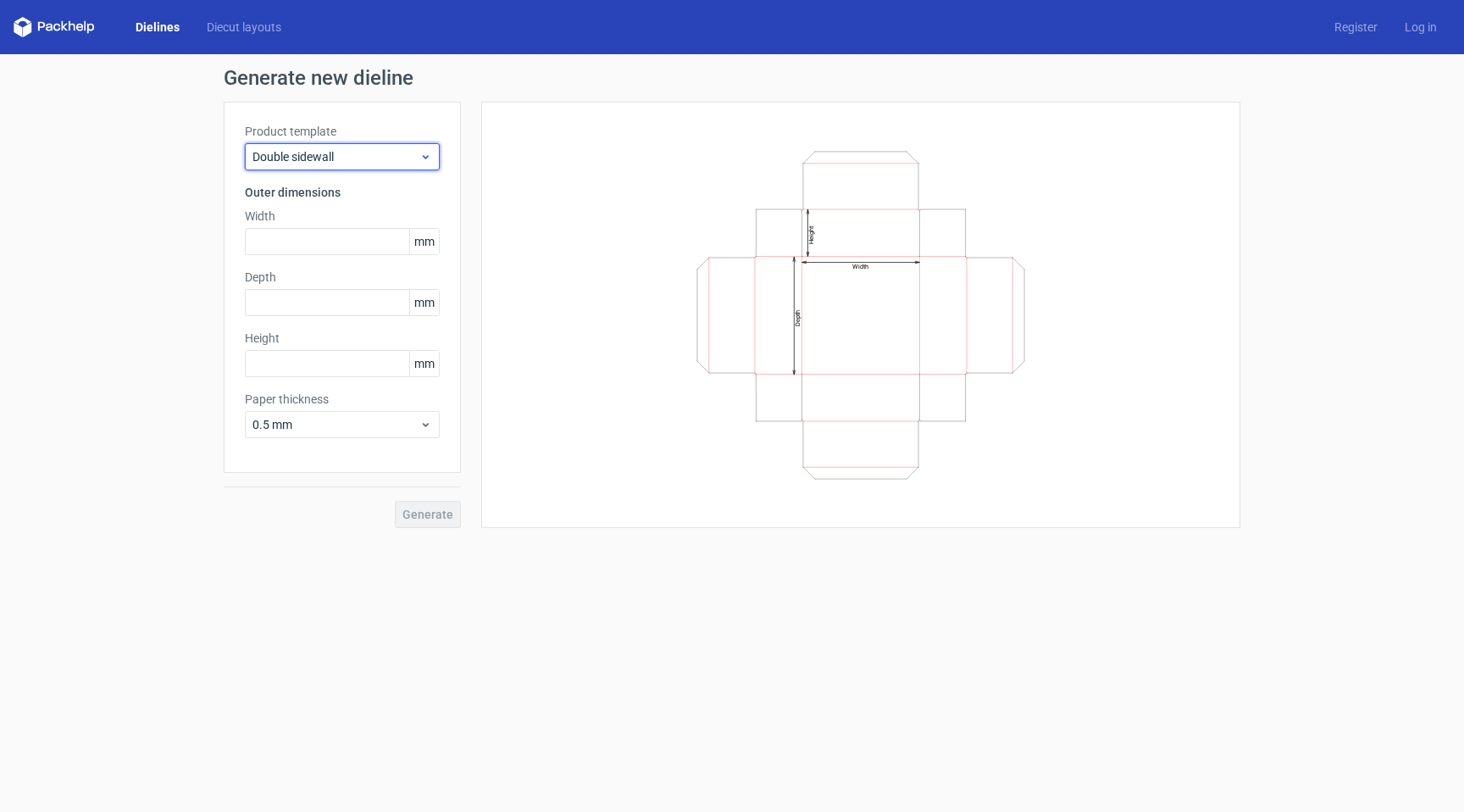
click at [315, 149] on span "Double sidewall" at bounding box center [335, 156] width 166 height 17
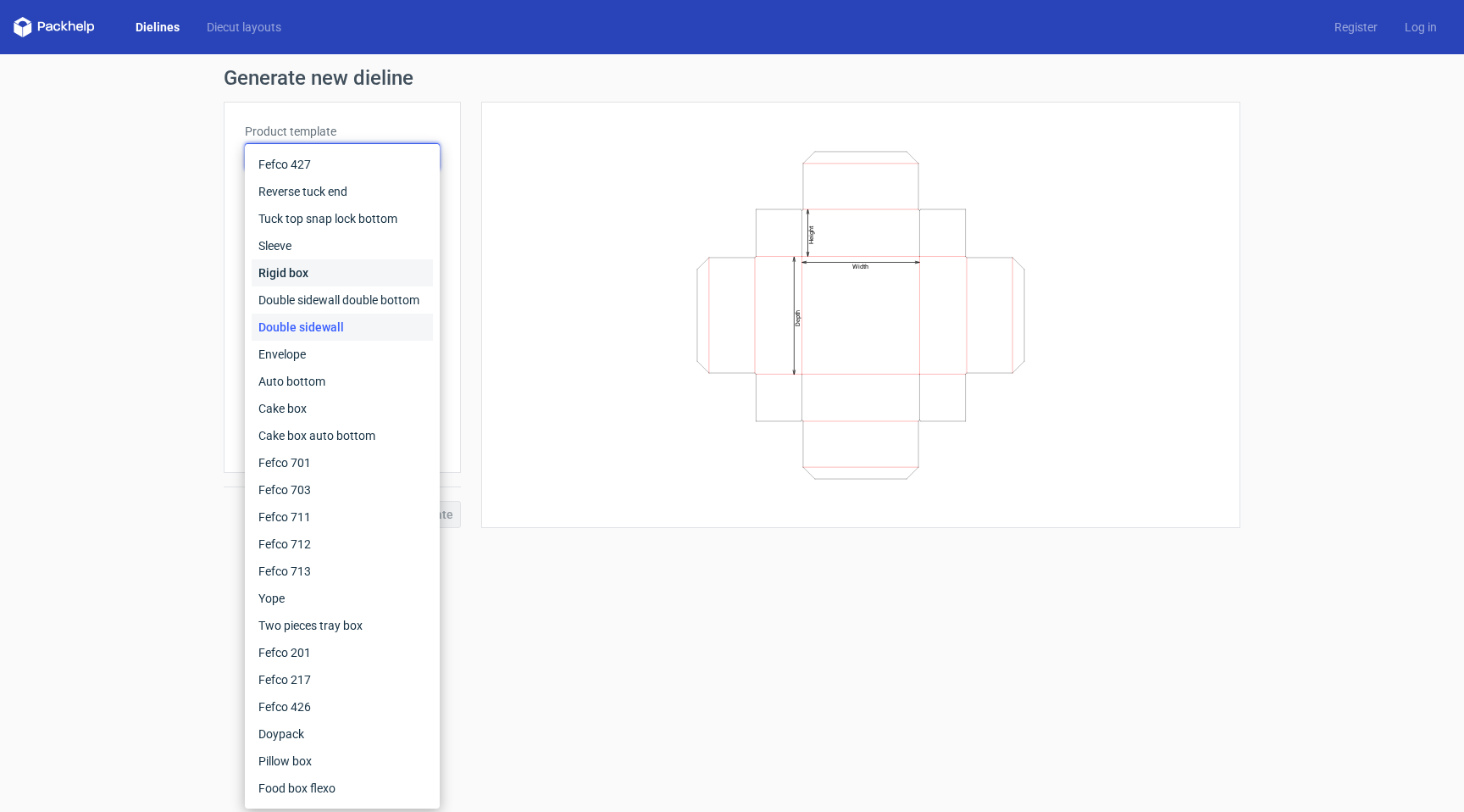
click at [329, 269] on div "Rigid box" at bounding box center [343, 272] width 181 height 27
